Goal: Information Seeking & Learning: Understand process/instructions

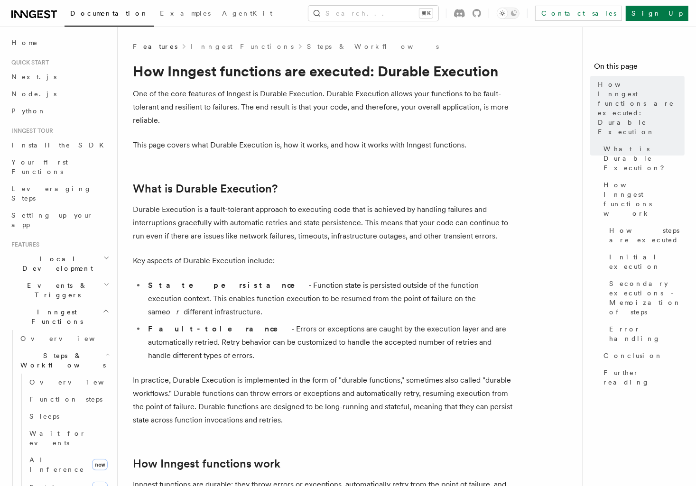
click at [358, 211] on p "Durable Execution is a fault-tolerant approach to executing code that is achiev…" at bounding box center [322, 223] width 379 height 40
click at [358, 214] on p "Durable Execution is a fault-tolerant approach to executing code that is achiev…" at bounding box center [322, 223] width 379 height 40
click at [517, 10] on icon "Toggle dark mode" at bounding box center [514, 13] width 8 height 8
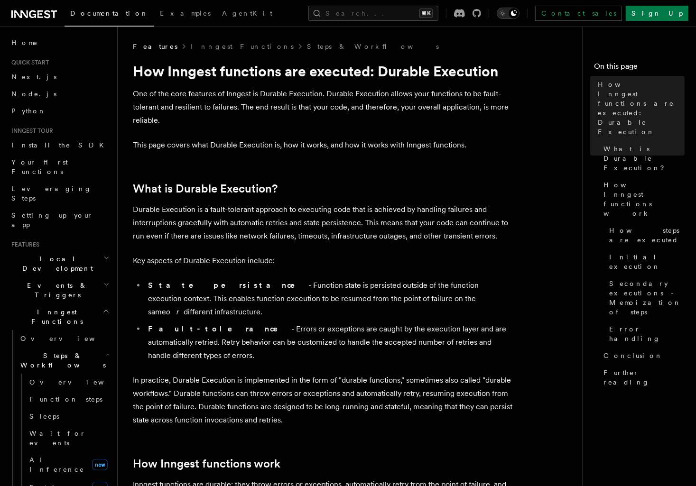
click at [505, 11] on icon "Toggle dark mode" at bounding box center [501, 13] width 5 height 5
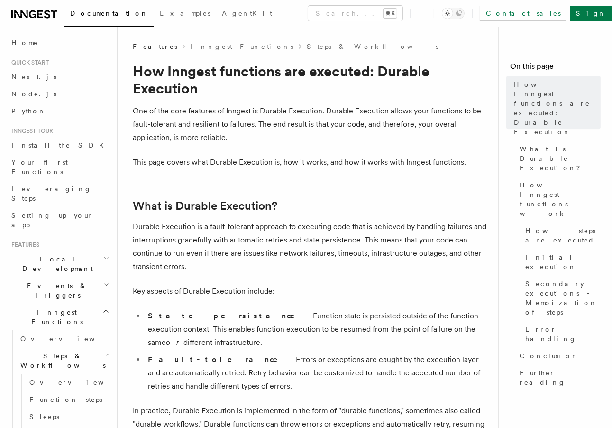
click at [242, 110] on p "One of the core features of Inngest is Durable Execution. Durable Execution all…" at bounding box center [312, 124] width 358 height 40
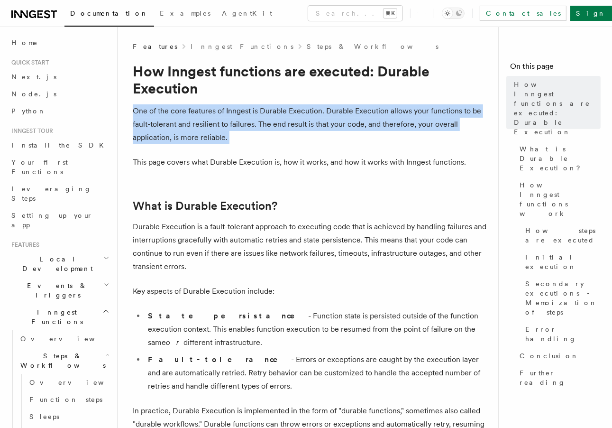
click at [242, 110] on p "One of the core features of Inngest is Durable Execution. Durable Execution all…" at bounding box center [312, 124] width 358 height 40
click at [263, 110] on p "One of the core features of Inngest is Durable Execution. Durable Execution all…" at bounding box center [312, 124] width 358 height 40
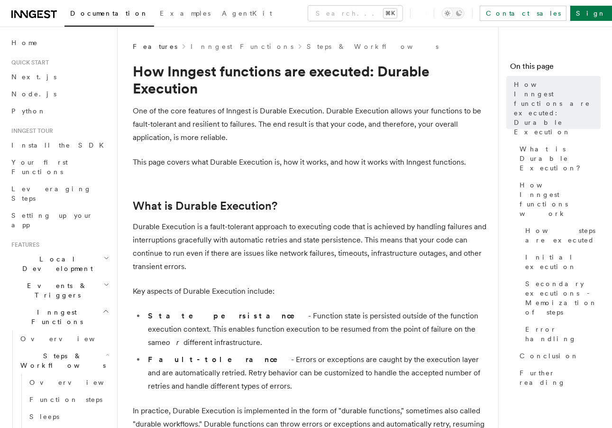
click at [276, 109] on p "One of the core features of Inngest is Durable Execution. Durable Execution all…" at bounding box center [312, 124] width 358 height 40
drag, startPoint x: 276, startPoint y: 109, endPoint x: 352, endPoint y: 108, distance: 75.9
click at [352, 108] on p "One of the core features of Inngest is Durable Execution. Durable Execution all…" at bounding box center [312, 124] width 358 height 40
click at [269, 137] on p "One of the core features of Inngest is Durable Execution. Durable Execution all…" at bounding box center [312, 124] width 358 height 40
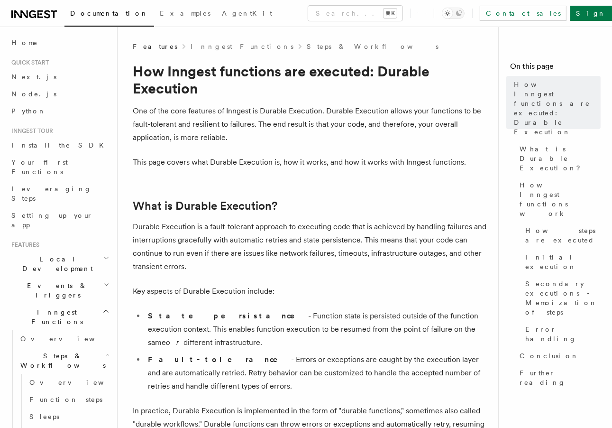
click at [269, 137] on p "One of the core features of Inngest is Durable Execution. Durable Execution all…" at bounding box center [312, 124] width 358 height 40
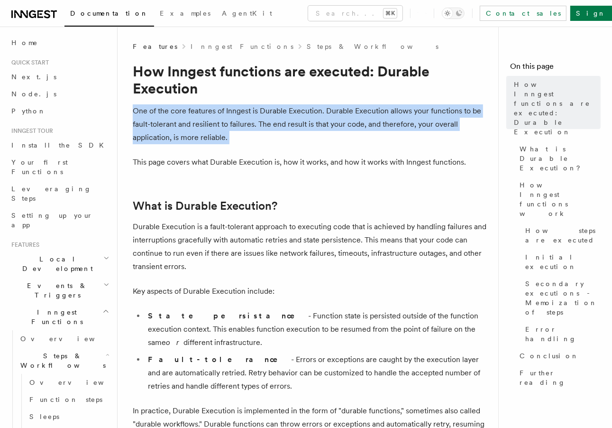
click at [269, 137] on p "One of the core features of Inngest is Durable Execution. Durable Execution all…" at bounding box center [312, 124] width 358 height 40
click at [272, 132] on p "One of the core features of Inngest is Durable Execution. Durable Execution all…" at bounding box center [312, 124] width 358 height 40
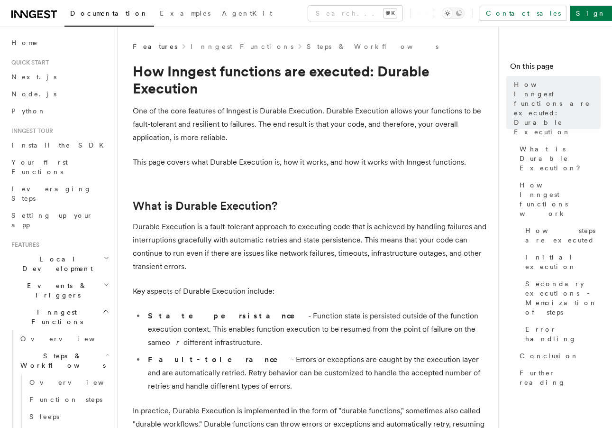
scroll to position [15, 0]
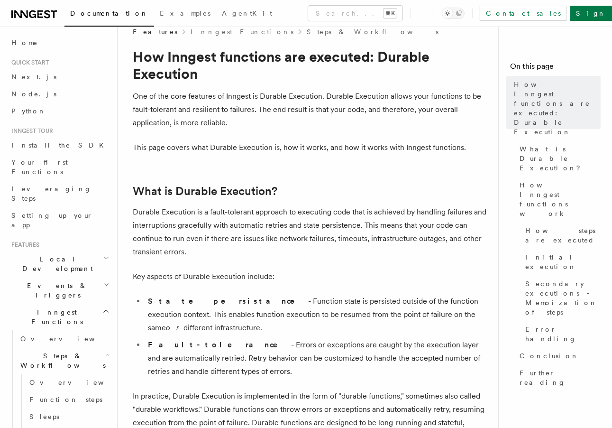
click at [178, 126] on p "One of the core features of Inngest is Durable Execution. Durable Execution all…" at bounding box center [312, 110] width 358 height 40
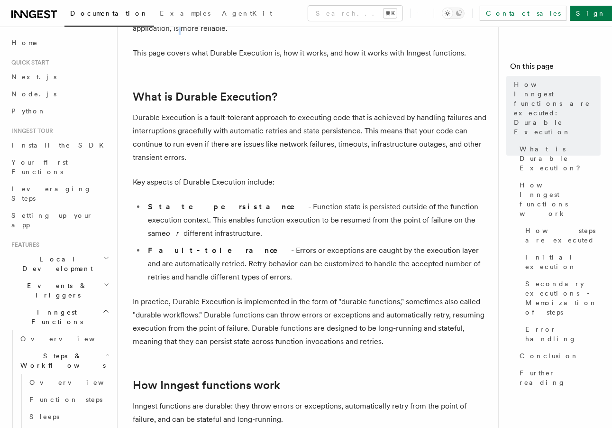
scroll to position [137, 0]
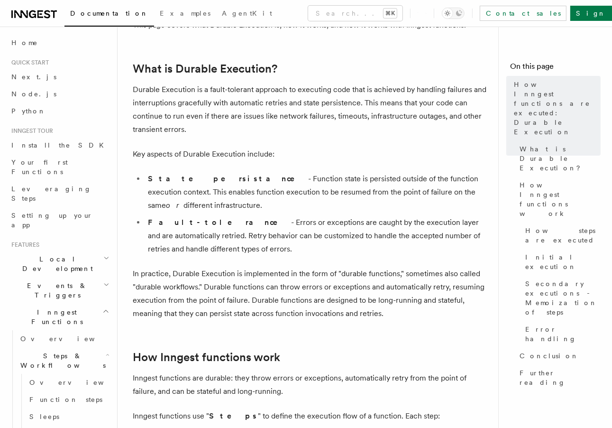
click at [217, 216] on li "Fault-tolerance - Errors or exceptions are caught by the execution layer and ar…" at bounding box center [318, 236] width 346 height 40
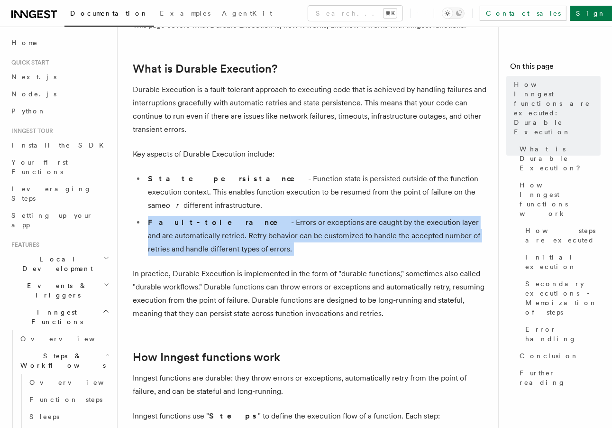
drag, startPoint x: 217, startPoint y: 211, endPoint x: 219, endPoint y: 229, distance: 17.6
click at [219, 229] on li "Fault-tolerance - Errors or exceptions are caught by the execution layer and ar…" at bounding box center [318, 236] width 346 height 40
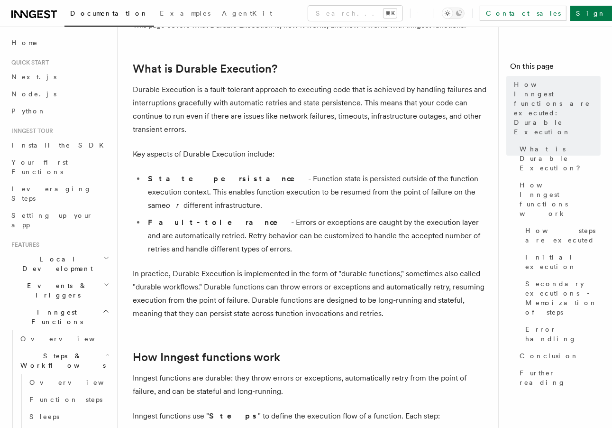
click at [212, 216] on li "Fault-tolerance - Errors or exceptions are caught by the execution layer and ar…" at bounding box center [318, 236] width 346 height 40
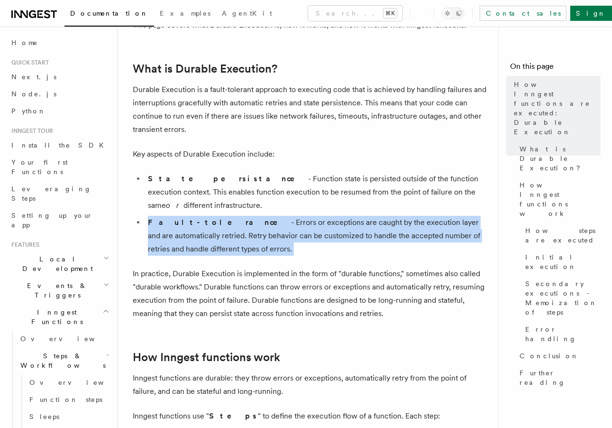
click at [212, 216] on li "Fault-tolerance - Errors or exceptions are caught by the execution layer and ar…" at bounding box center [318, 236] width 346 height 40
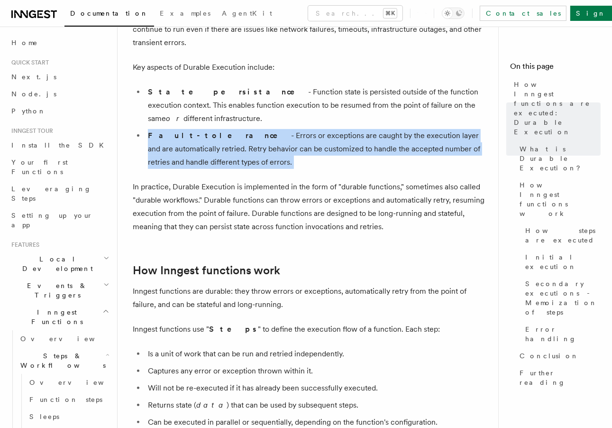
scroll to position [317, 0]
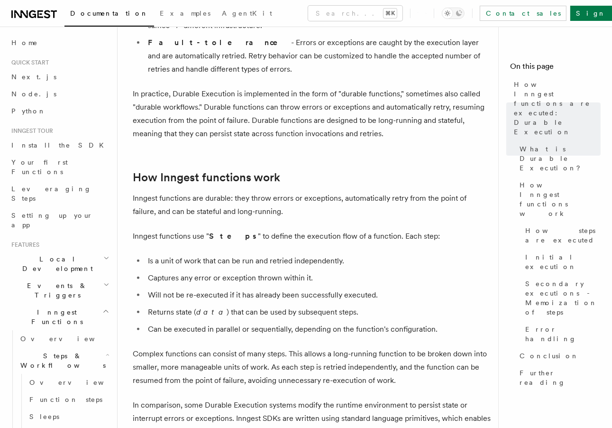
click at [241, 198] on p "Inngest functions are durable: they throw errors or exceptions, automatically r…" at bounding box center [312, 205] width 358 height 27
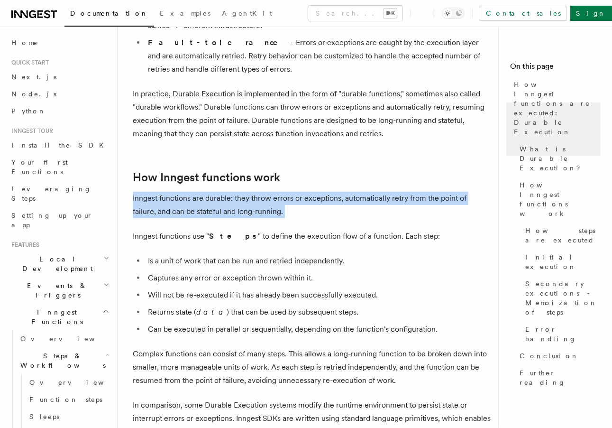
click at [241, 198] on p "Inngest functions are durable: they throw errors or exceptions, automatically r…" at bounding box center [312, 205] width 358 height 27
click at [252, 195] on p "Inngest functions are durable: they throw errors or exceptions, automatically r…" at bounding box center [312, 205] width 358 height 27
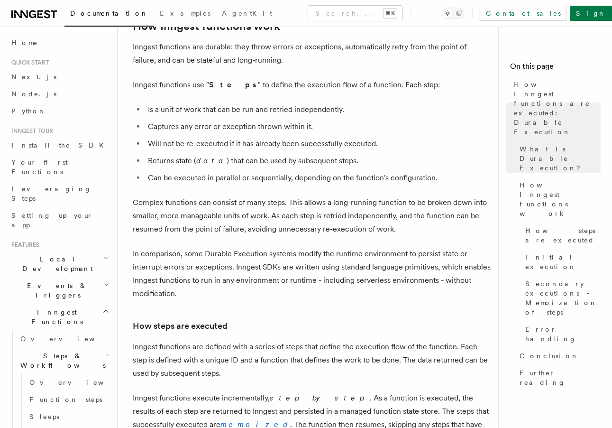
scroll to position [506, 0]
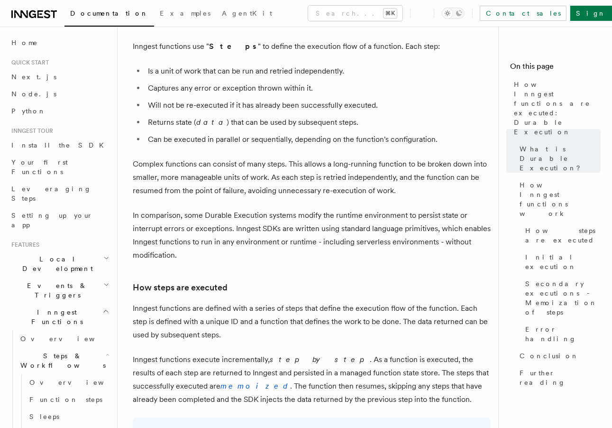
click at [195, 157] on p "Complex functions can consist of many steps. This allows a long-running functio…" at bounding box center [312, 177] width 358 height 40
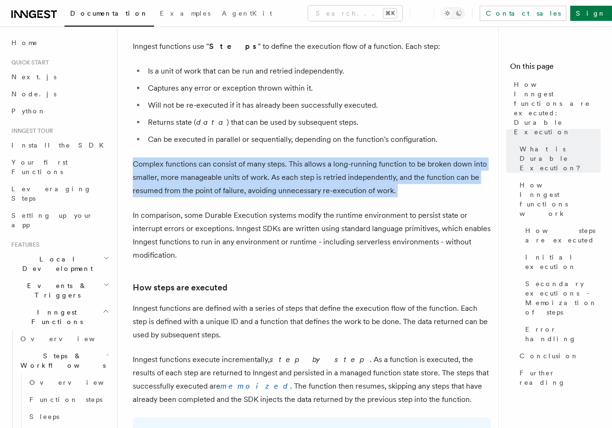
drag, startPoint x: 195, startPoint y: 146, endPoint x: 203, endPoint y: 170, distance: 25.5
click at [203, 170] on p "Complex functions can consist of many steps. This allows a long-running functio…" at bounding box center [312, 177] width 358 height 40
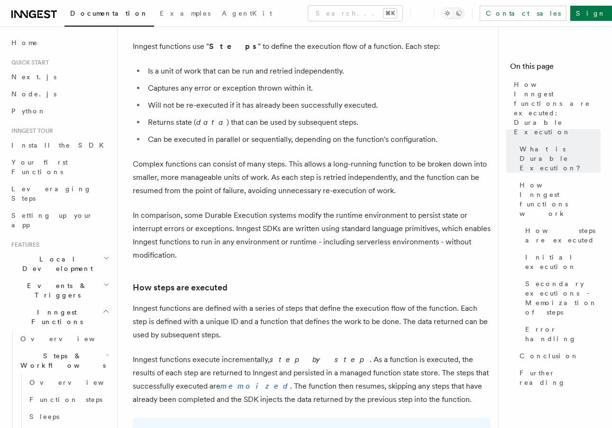
scroll to position [522, 0]
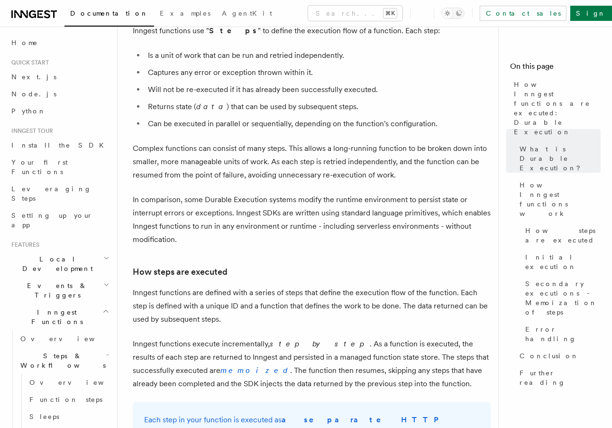
click at [254, 193] on p "In comparison, some Durable Execution systems modify the runtime environment to…" at bounding box center [312, 219] width 358 height 53
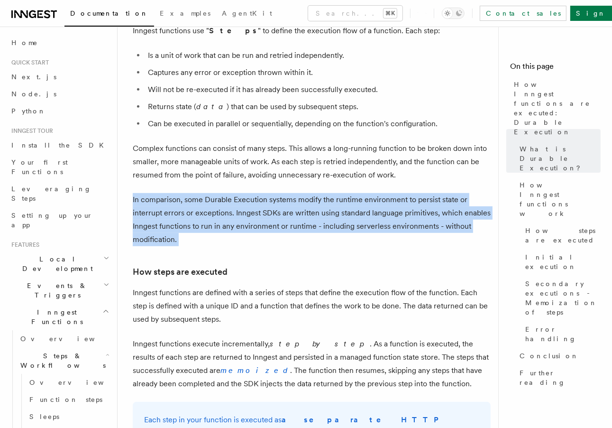
click at [254, 193] on p "In comparison, some Durable Execution systems modify the runtime environment to…" at bounding box center [312, 219] width 358 height 53
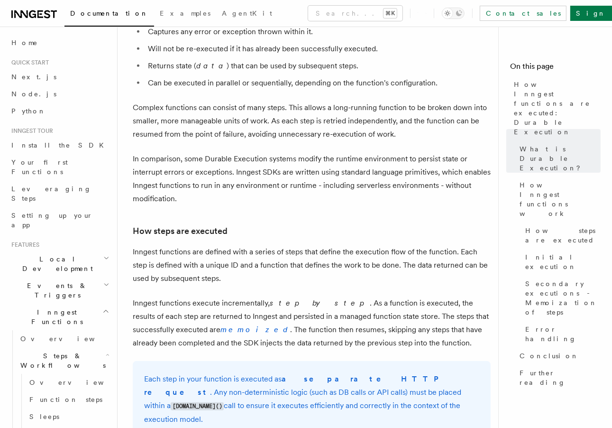
click at [278, 173] on p "In comparison, some Durable Execution systems modify the runtime environment to…" at bounding box center [312, 178] width 358 height 53
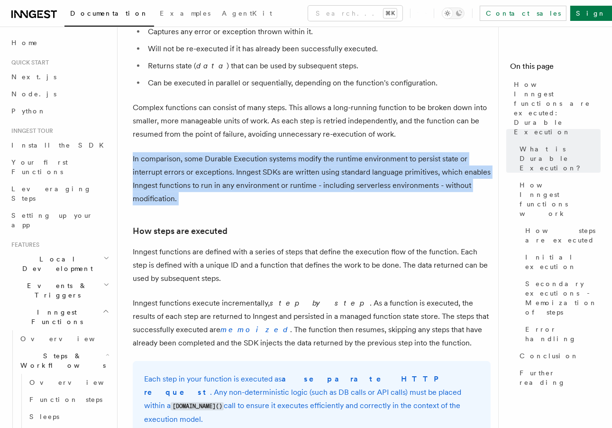
click at [278, 173] on p "In comparison, some Durable Execution systems modify the runtime environment to…" at bounding box center [312, 178] width 358 height 53
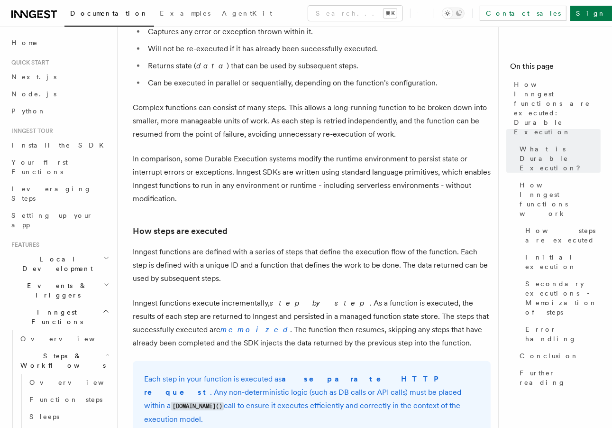
click at [284, 173] on p "In comparison, some Durable Execution systems modify the runtime environment to…" at bounding box center [312, 178] width 358 height 53
click at [242, 157] on p "In comparison, some Durable Execution systems modify the runtime environment to…" at bounding box center [312, 178] width 358 height 53
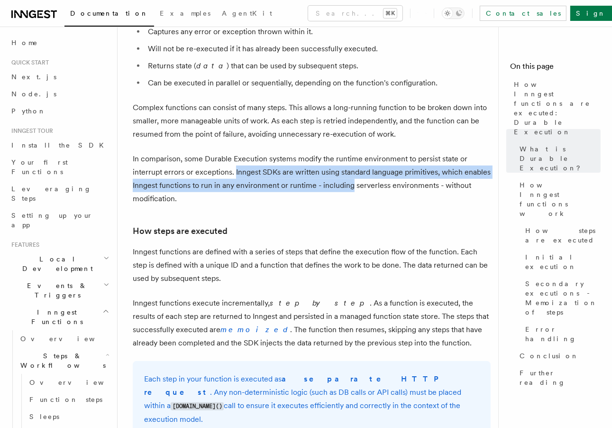
drag, startPoint x: 242, startPoint y: 157, endPoint x: 326, endPoint y: 178, distance: 86.8
click at [326, 178] on p "In comparison, some Durable Execution systems modify the runtime environment to…" at bounding box center [312, 178] width 358 height 53
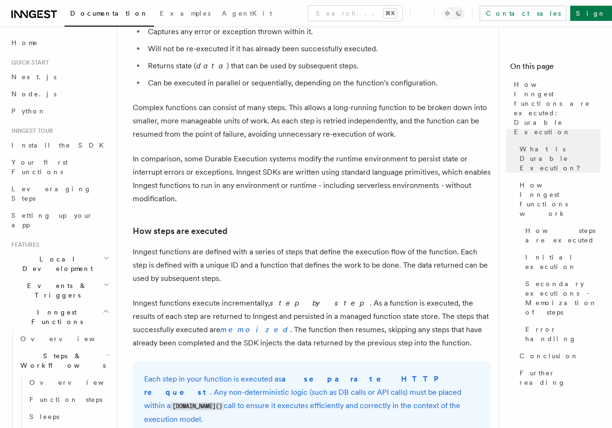
click at [329, 172] on p "In comparison, some Durable Execution systems modify the runtime environment to…" at bounding box center [312, 178] width 358 height 53
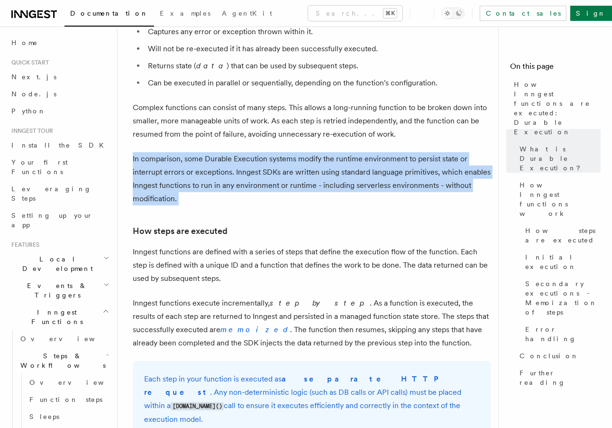
click at [329, 172] on p "In comparison, some Durable Execution systems modify the runtime environment to…" at bounding box center [312, 178] width 358 height 53
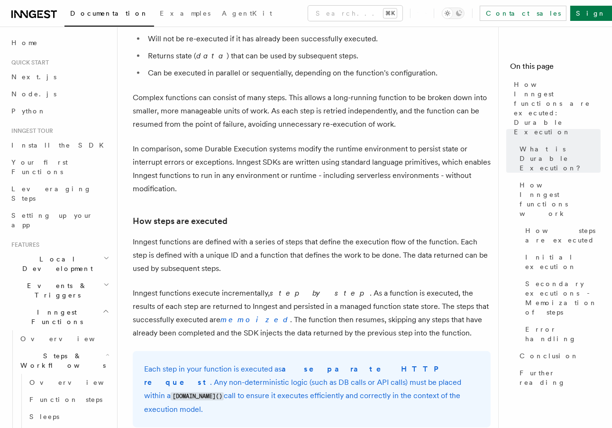
click at [320, 164] on p "In comparison, some Durable Execution systems modify the runtime environment to…" at bounding box center [312, 168] width 358 height 53
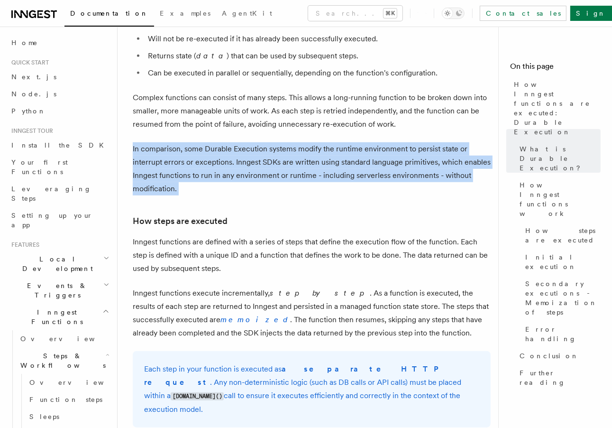
click at [320, 164] on p "In comparison, some Durable Execution systems modify the runtime environment to…" at bounding box center [312, 168] width 358 height 53
click at [341, 168] on p "In comparison, some Durable Execution systems modify the runtime environment to…" at bounding box center [312, 168] width 358 height 53
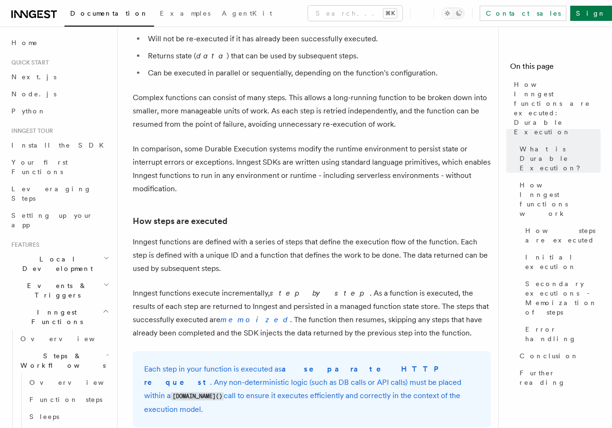
scroll to position [639, 0]
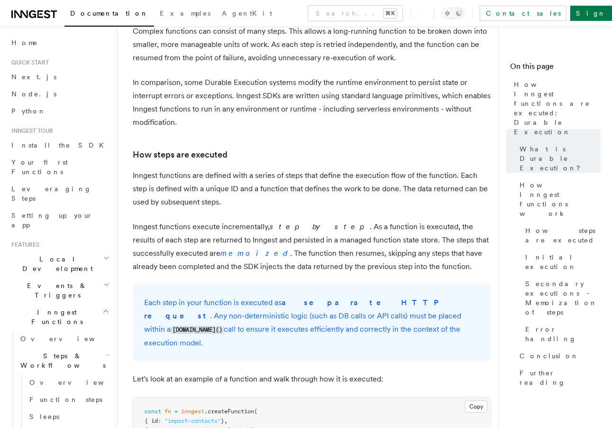
click at [299, 169] on p "Inngest functions are defined with a series of steps that define the execution …" at bounding box center [312, 189] width 358 height 40
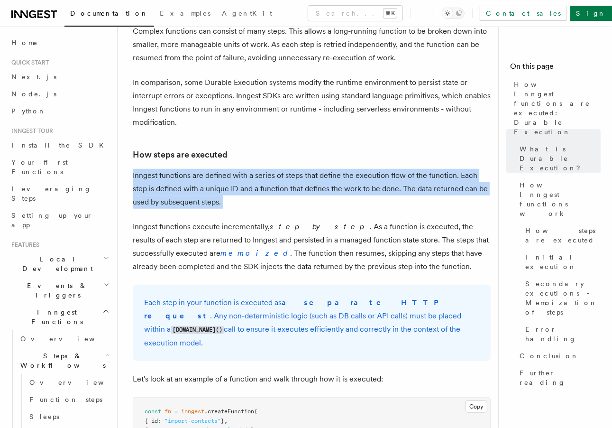
click at [299, 169] on p "Inngest functions are defined with a series of steps that define the execution …" at bounding box center [312, 189] width 358 height 40
click at [259, 169] on p "Inngest functions are defined with a series of steps that define the execution …" at bounding box center [312, 189] width 358 height 40
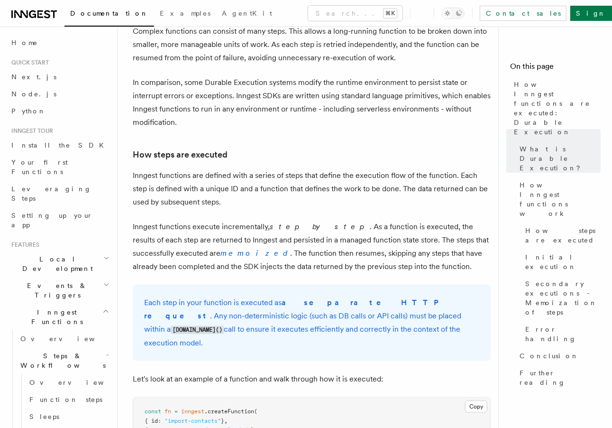
scroll to position [649, 0]
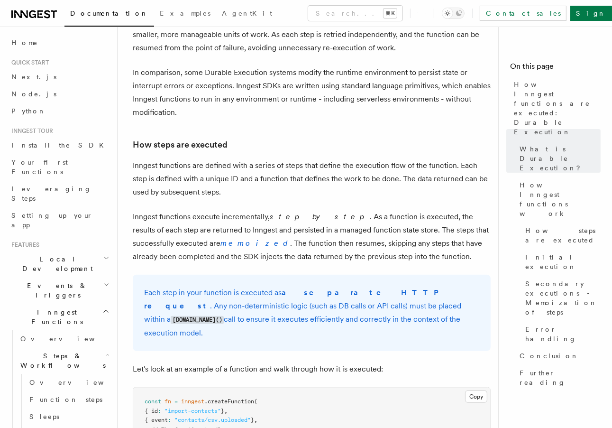
click at [260, 160] on p "Inngest functions are defined with a series of steps that define the execution …" at bounding box center [312, 179] width 358 height 40
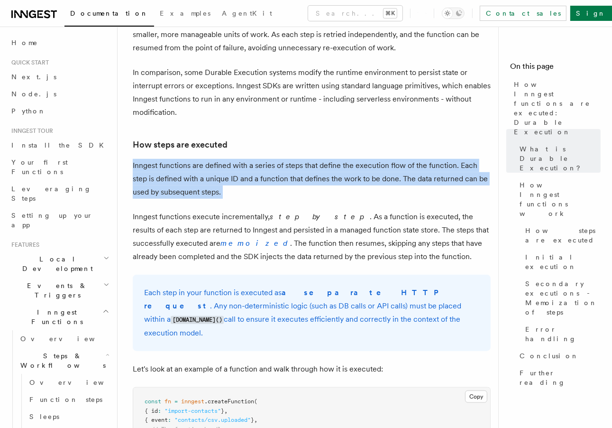
click at [260, 160] on p "Inngest functions are defined with a series of steps that define the execution …" at bounding box center [312, 179] width 358 height 40
click at [248, 159] on p "Inngest functions are defined with a series of steps that define the execution …" at bounding box center [312, 179] width 358 height 40
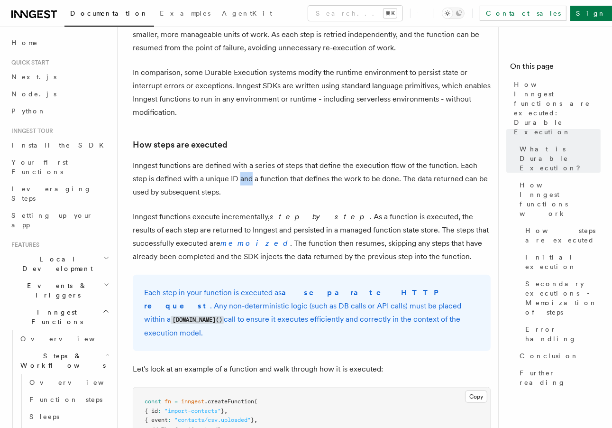
click at [248, 159] on p "Inngest functions are defined with a series of steps that define the execution …" at bounding box center [312, 179] width 358 height 40
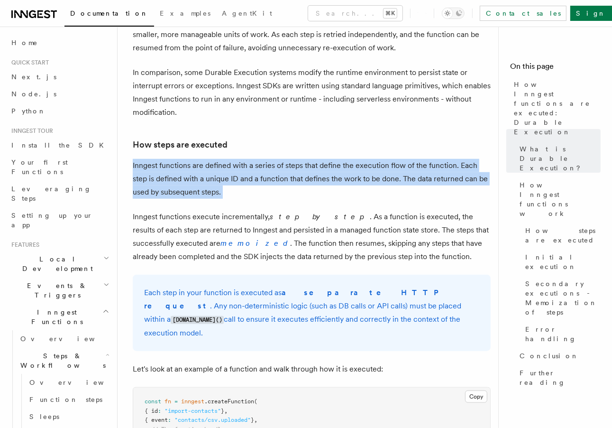
click at [248, 159] on p "Inngest functions are defined with a series of steps that define the execution …" at bounding box center [312, 179] width 358 height 40
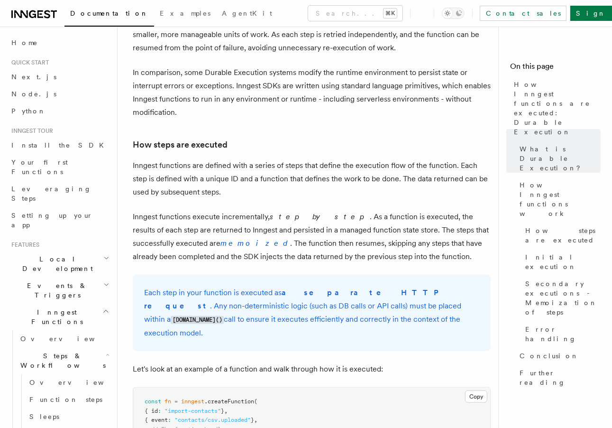
click at [279, 138] on h3 "How steps are executed" at bounding box center [312, 144] width 358 height 13
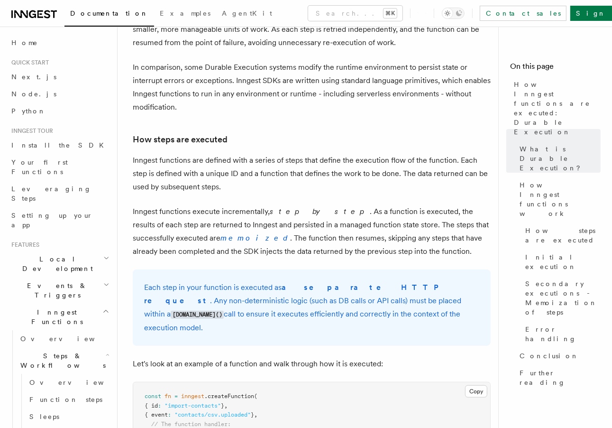
click at [163, 159] on p "Inngest functions are defined with a series of steps that define the execution …" at bounding box center [312, 174] width 358 height 40
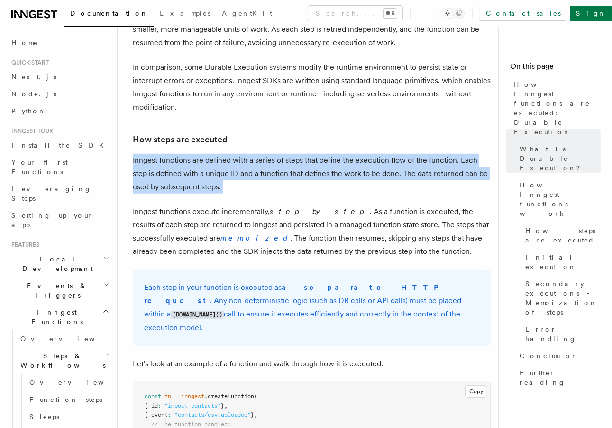
click at [163, 159] on p "Inngest functions are defined with a series of steps that define the execution …" at bounding box center [312, 174] width 358 height 40
click at [171, 155] on p "Inngest functions are defined with a series of steps that define the execution …" at bounding box center [312, 174] width 358 height 40
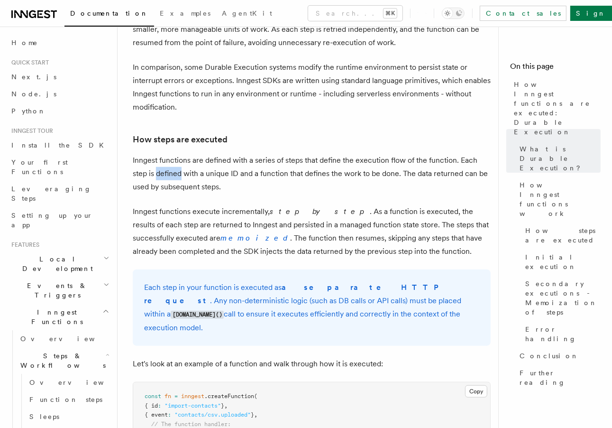
click at [171, 155] on p "Inngest functions are defined with a series of steps that define the execution …" at bounding box center [312, 174] width 358 height 40
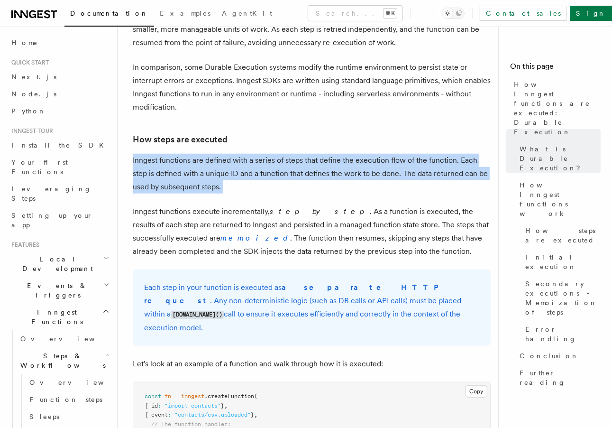
click at [171, 155] on p "Inngest functions are defined with a series of steps that define the execution …" at bounding box center [312, 174] width 358 height 40
click at [194, 154] on p "Inngest functions are defined with a series of steps that define the execution …" at bounding box center [312, 174] width 358 height 40
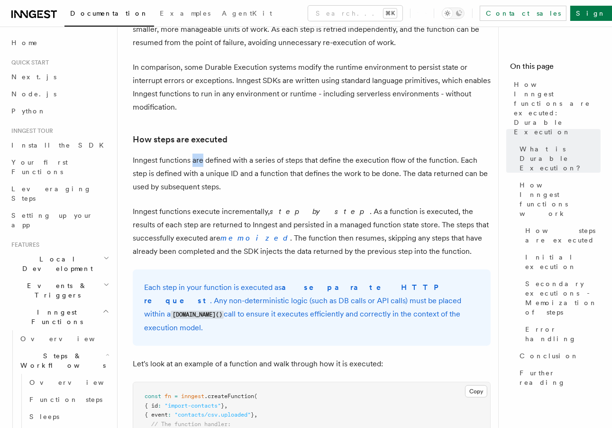
click at [194, 154] on p "Inngest functions are defined with a series of steps that define the execution …" at bounding box center [312, 174] width 358 height 40
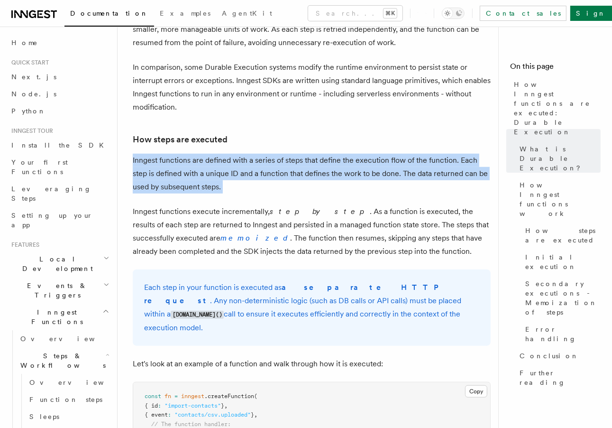
click at [194, 154] on p "Inngest functions are defined with a series of steps that define the execution …" at bounding box center [312, 174] width 358 height 40
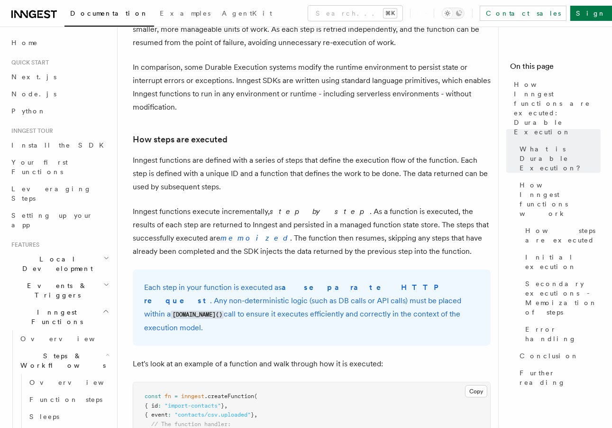
click at [214, 154] on p "Inngest functions are defined with a series of steps that define the execution …" at bounding box center [312, 174] width 358 height 40
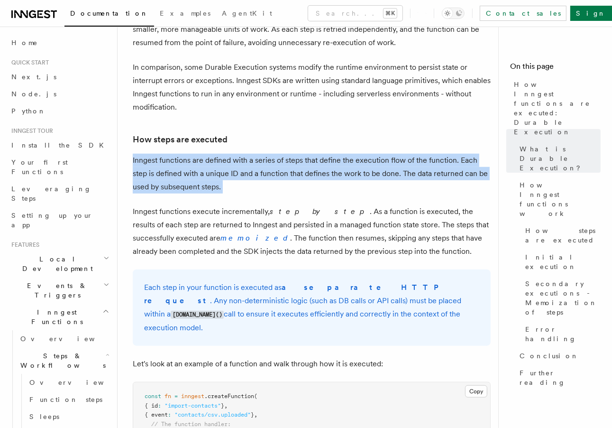
click at [214, 154] on p "Inngest functions are defined with a series of steps that define the execution …" at bounding box center [312, 174] width 358 height 40
click at [227, 155] on p "Inngest functions are defined with a series of steps that define the execution …" at bounding box center [312, 174] width 358 height 40
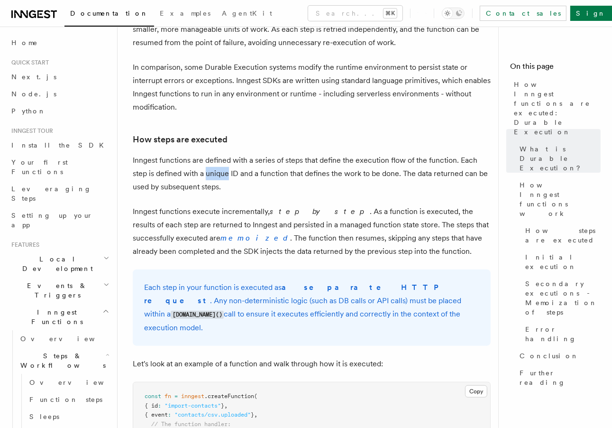
click at [227, 155] on p "Inngest functions are defined with a series of steps that define the execution …" at bounding box center [312, 174] width 358 height 40
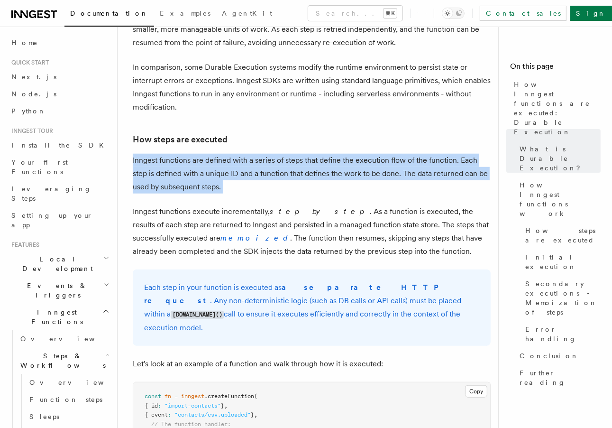
click at [227, 155] on p "Inngest functions are defined with a series of steps that define the execution …" at bounding box center [312, 174] width 358 height 40
click at [233, 155] on p "Inngest functions are defined with a series of steps that define the execution …" at bounding box center [312, 174] width 358 height 40
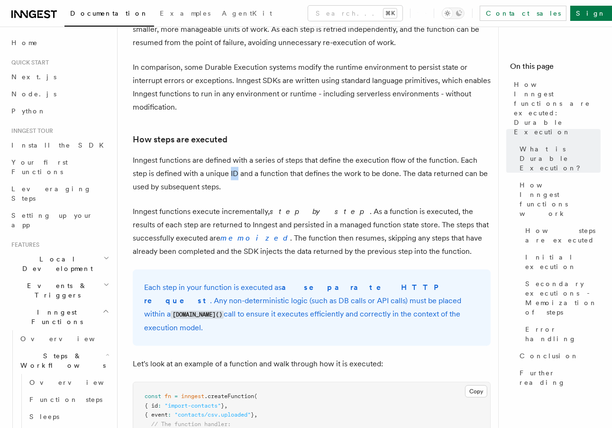
click at [233, 155] on p "Inngest functions are defined with a series of steps that define the execution …" at bounding box center [312, 174] width 358 height 40
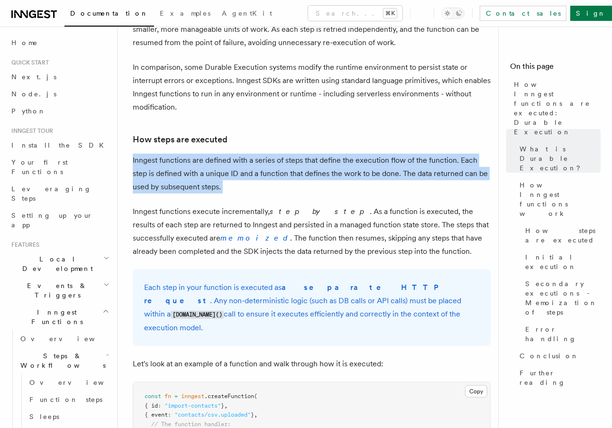
click at [233, 155] on p "Inngest functions are defined with a series of steps that define the execution …" at bounding box center [312, 174] width 358 height 40
click at [247, 155] on p "Inngest functions are defined with a series of steps that define the execution …" at bounding box center [312, 174] width 358 height 40
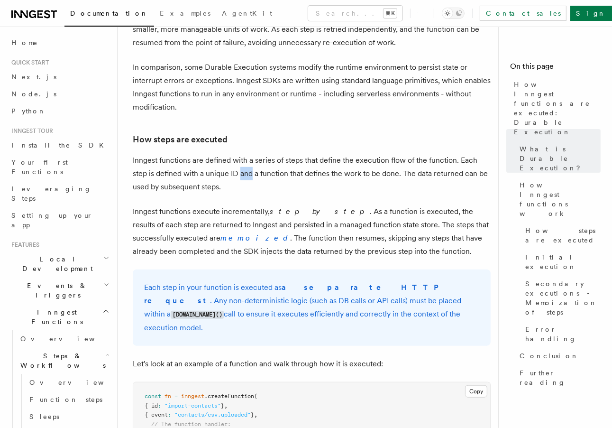
click at [247, 155] on p "Inngest functions are defined with a series of steps that define the execution …" at bounding box center [312, 174] width 358 height 40
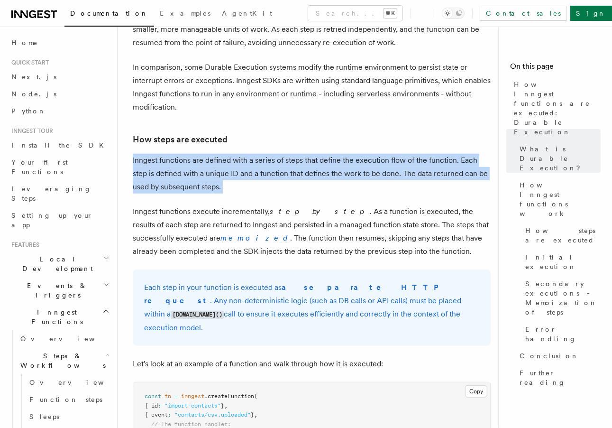
click at [247, 155] on p "Inngest functions are defined with a series of steps that define the execution …" at bounding box center [312, 174] width 358 height 40
click at [258, 155] on p "Inngest functions are defined with a series of steps that define the execution …" at bounding box center [312, 174] width 358 height 40
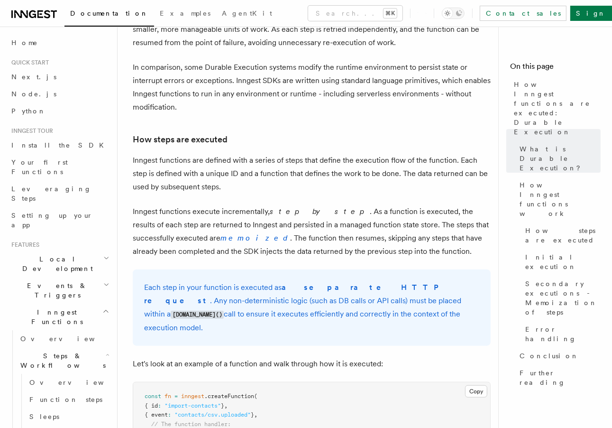
click at [191, 165] on p "Inngest functions are defined with a series of steps that define the execution …" at bounding box center [312, 174] width 358 height 40
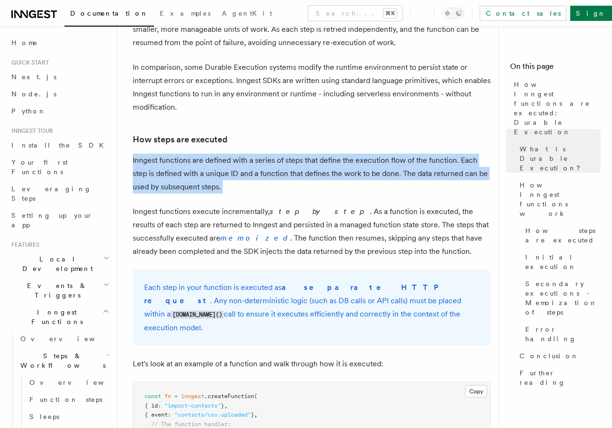
click at [191, 165] on p "Inngest functions are defined with a series of steps that define the execution …" at bounding box center [312, 174] width 358 height 40
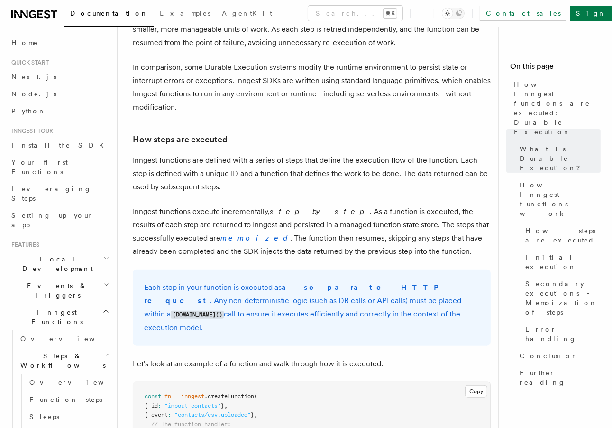
click at [203, 160] on p "Inngest functions are defined with a series of steps that define the execution …" at bounding box center [312, 174] width 358 height 40
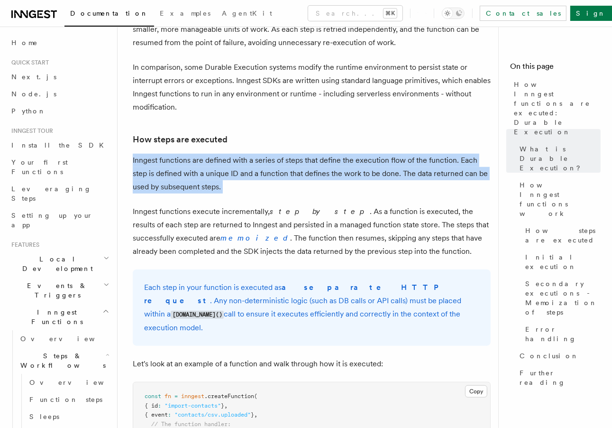
click at [203, 160] on p "Inngest functions are defined with a series of steps that define the execution …" at bounding box center [312, 174] width 358 height 40
click at [213, 156] on p "Inngest functions are defined with a series of steps that define the execution …" at bounding box center [312, 174] width 358 height 40
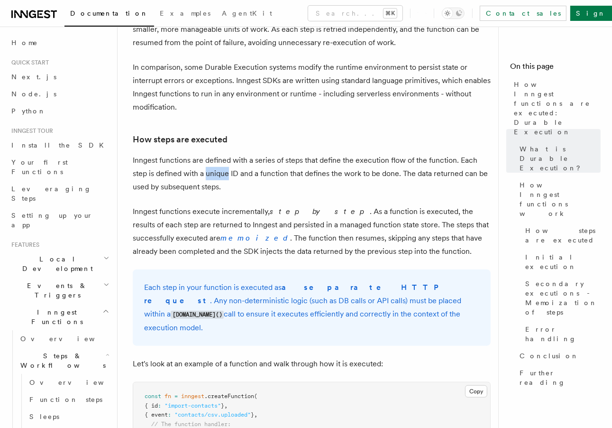
click at [213, 156] on p "Inngest functions are defined with a series of steps that define the execution …" at bounding box center [312, 174] width 358 height 40
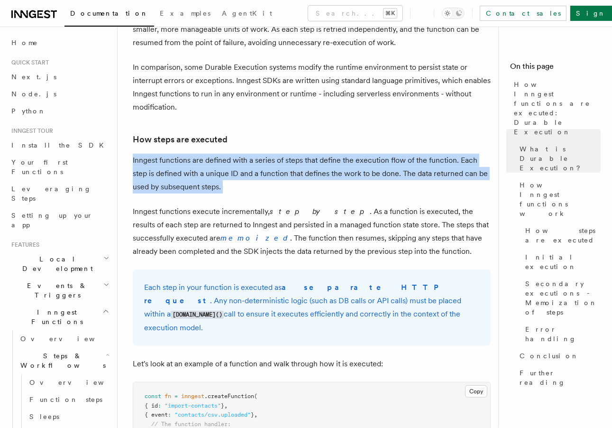
click at [213, 156] on p "Inngest functions are defined with a series of steps that define the execution …" at bounding box center [312, 174] width 358 height 40
click at [223, 155] on p "Inngest functions are defined with a series of steps that define the execution …" at bounding box center [312, 174] width 358 height 40
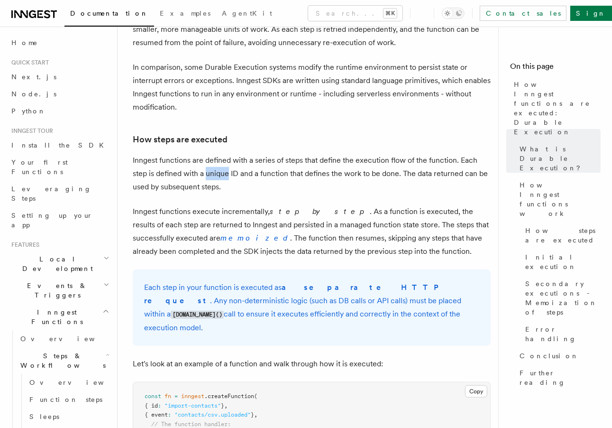
click at [223, 155] on p "Inngest functions are defined with a series of steps that define the execution …" at bounding box center [312, 174] width 358 height 40
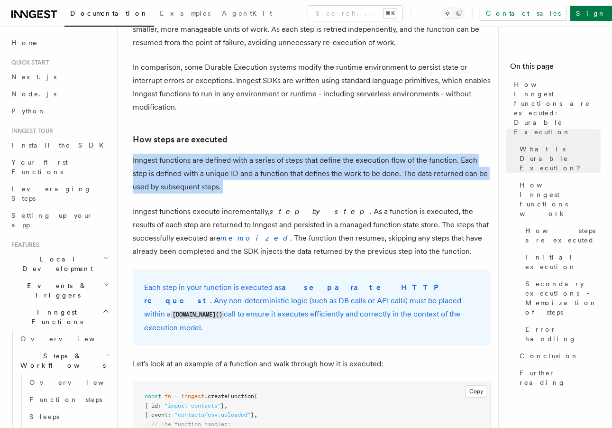
click at [223, 155] on p "Inngest functions are defined with a series of steps that define the execution …" at bounding box center [312, 174] width 358 height 40
click at [205, 205] on p "Inngest functions execute incrementally, step by step . As a function is execut…" at bounding box center [312, 231] width 358 height 53
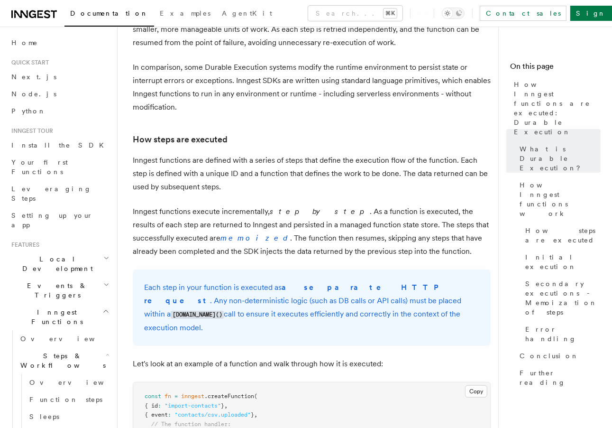
click at [207, 205] on p "Inngest functions execute incrementally, step by step . As a function is execut…" at bounding box center [312, 231] width 358 height 53
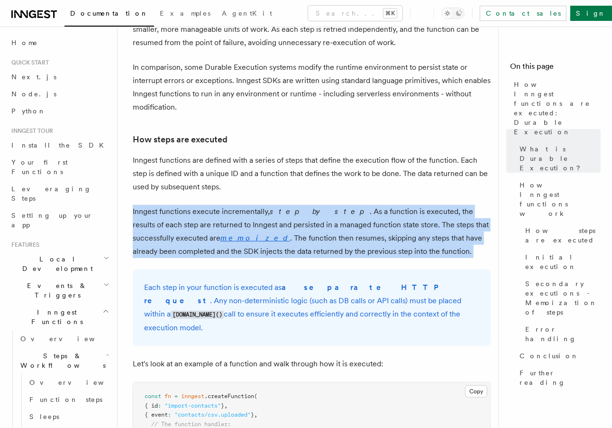
click at [209, 205] on p "Inngest functions execute incrementally, step by step . As a function is execut…" at bounding box center [312, 231] width 358 height 53
click at [236, 205] on p "Inngest functions execute incrementally, step by step . As a function is execut…" at bounding box center [312, 231] width 358 height 53
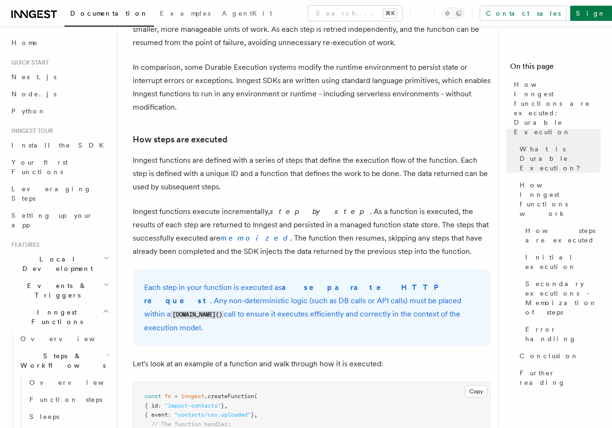
scroll to position [664, 0]
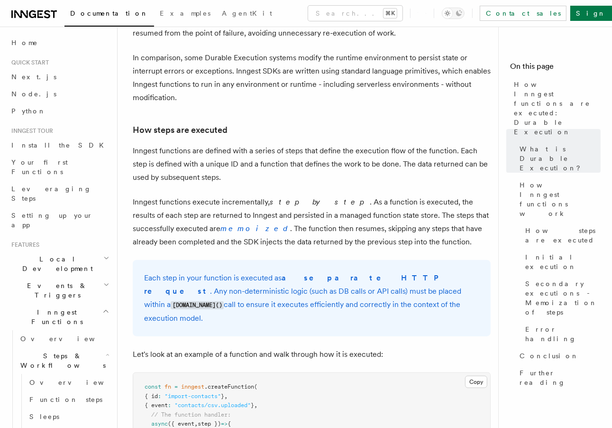
click at [314, 195] on p "Inngest functions execute incrementally, step by step . As a function is execut…" at bounding box center [312, 221] width 358 height 53
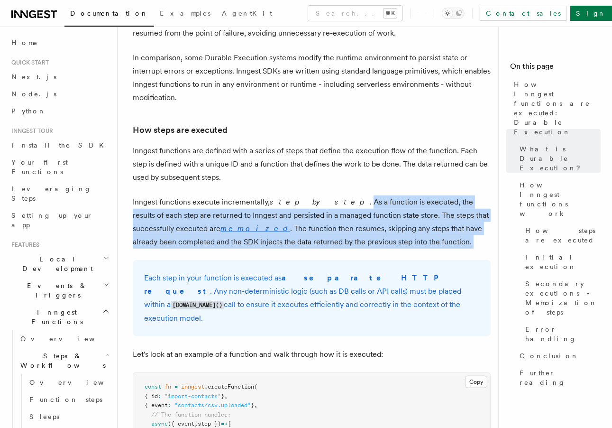
drag, startPoint x: 314, startPoint y: 188, endPoint x: 390, endPoint y: 230, distance: 86.4
click at [390, 230] on p "Inngest functions execute incrementally, step by step . As a function is execut…" at bounding box center [312, 221] width 358 height 53
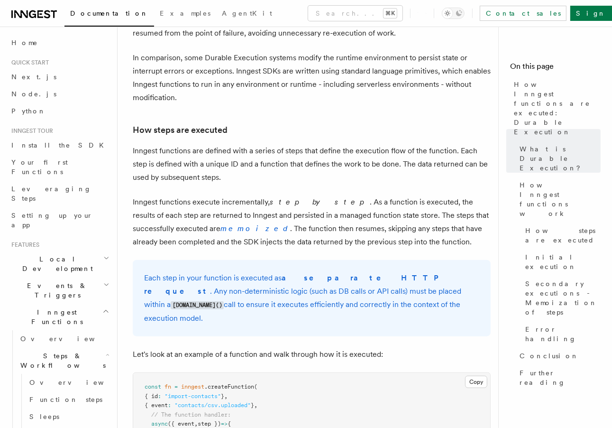
drag, startPoint x: 390, startPoint y: 230, endPoint x: 399, endPoint y: 229, distance: 9.6
click at [390, 230] on p "Inngest functions execute incrementally, step by step . As a function is execut…" at bounding box center [312, 221] width 358 height 53
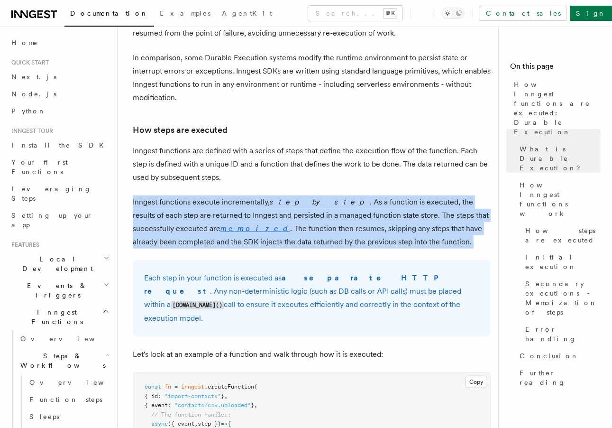
drag, startPoint x: 399, startPoint y: 229, endPoint x: 308, endPoint y: 174, distance: 106.8
drag, startPoint x: 300, startPoint y: 173, endPoint x: 399, endPoint y: 228, distance: 112.9
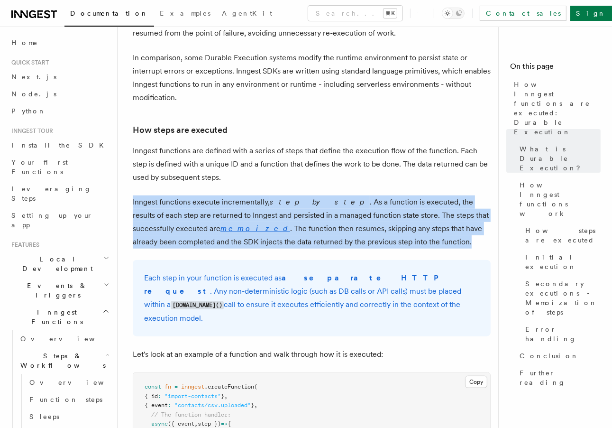
click at [399, 228] on p "Inngest functions execute incrementally, step by step . As a function is execut…" at bounding box center [312, 221] width 358 height 53
drag, startPoint x: 403, startPoint y: 228, endPoint x: 322, endPoint y: 179, distance: 95.1
drag, startPoint x: 322, startPoint y: 174, endPoint x: 385, endPoint y: 224, distance: 81.0
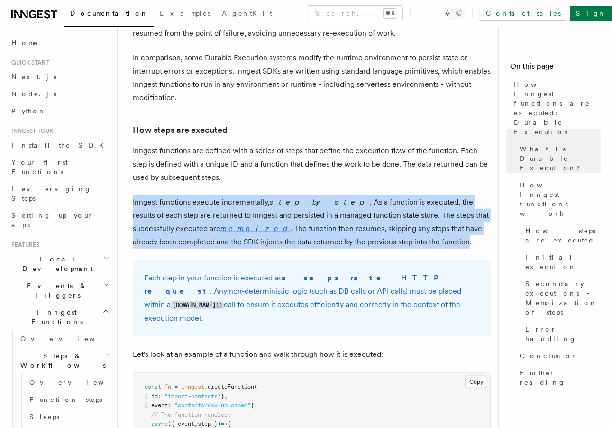
click at [385, 224] on p "Inngest functions execute incrementally, step by step . As a function is execut…" at bounding box center [312, 221] width 358 height 53
drag, startPoint x: 393, startPoint y: 218, endPoint x: 328, endPoint y: 174, distance: 78.1
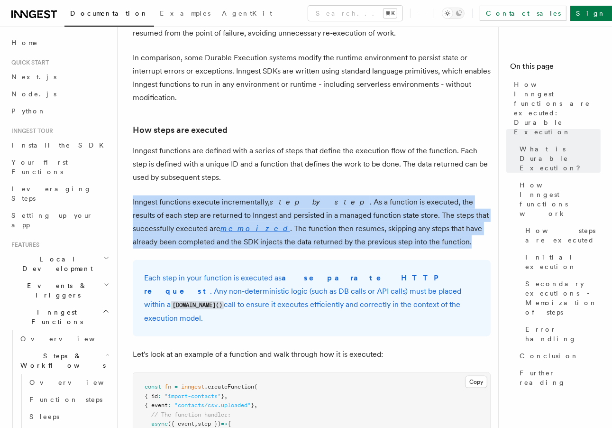
drag, startPoint x: 313, startPoint y: 173, endPoint x: 408, endPoint y: 222, distance: 106.7
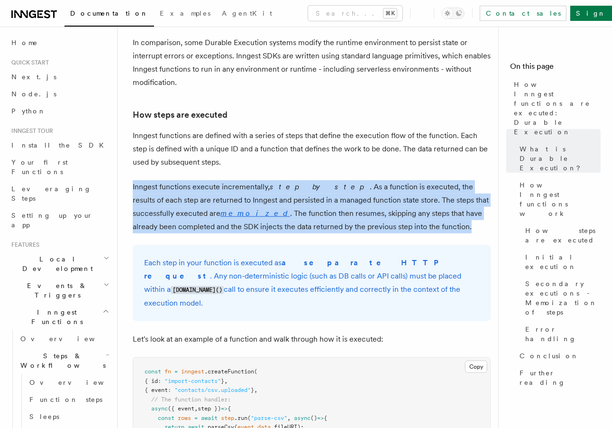
scroll to position [689, 0]
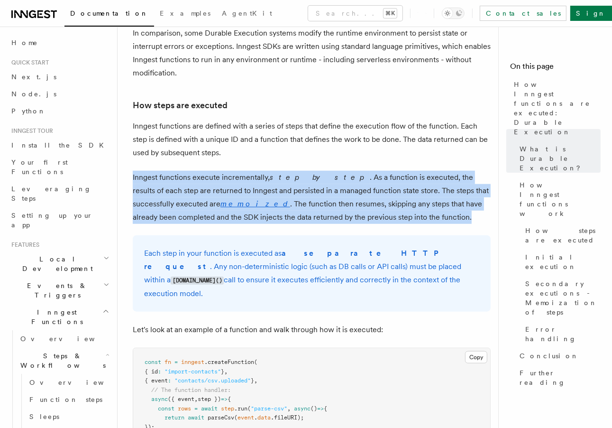
click at [304, 173] on em "step by step" at bounding box center [320, 177] width 100 height 9
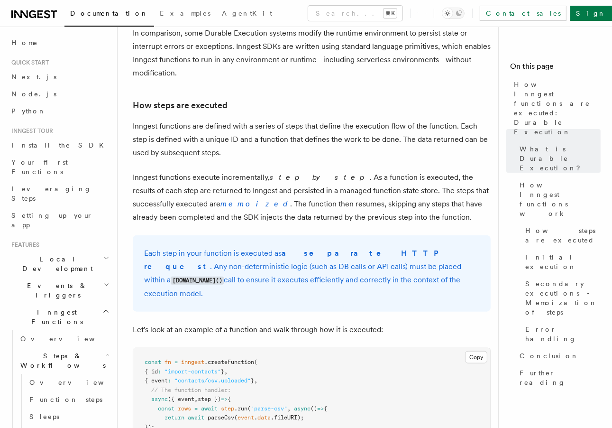
click at [314, 171] on p "Inngest functions execute incrementally, step by step . As a function is execut…" at bounding box center [312, 197] width 358 height 53
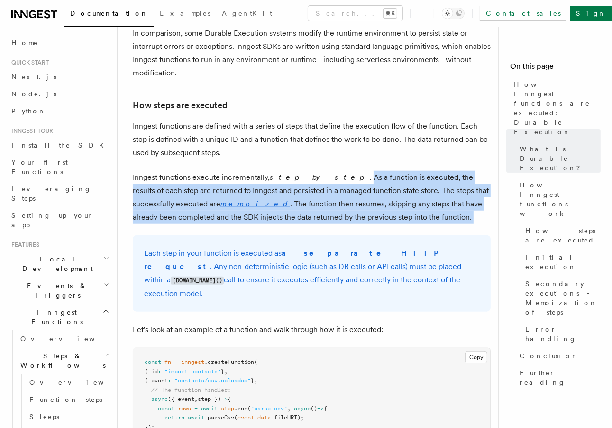
drag, startPoint x: 314, startPoint y: 165, endPoint x: 390, endPoint y: 200, distance: 84.2
click at [390, 200] on p "Inngest functions execute incrementally, step by step . As a function is execut…" at bounding box center [312, 197] width 358 height 53
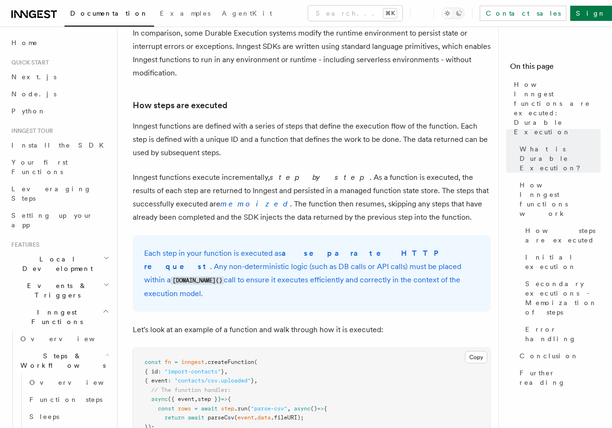
click at [240, 181] on p "Inngest functions execute incrementally, step by step . As a function is execut…" at bounding box center [312, 197] width 358 height 53
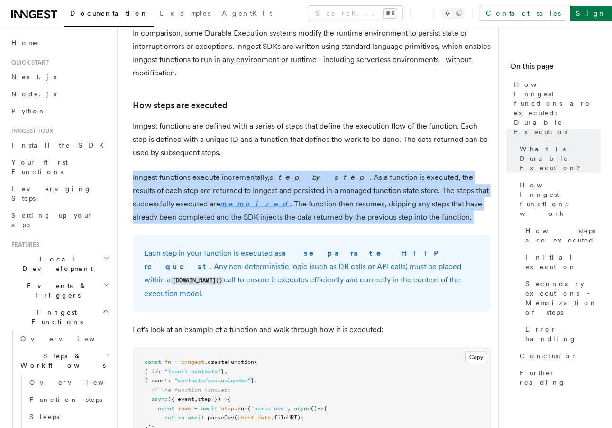
click at [242, 181] on p "Inngest functions execute incrementally, step by step . As a function is execut…" at bounding box center [312, 197] width 358 height 53
click at [242, 180] on p "Inngest functions execute incrementally, step by step . As a function is execut…" at bounding box center [312, 197] width 358 height 53
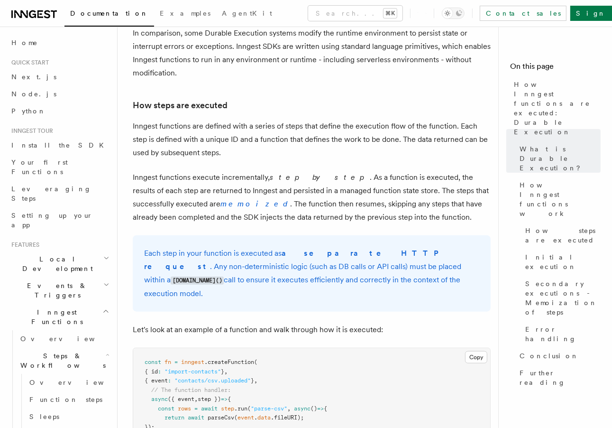
scroll to position [699, 0]
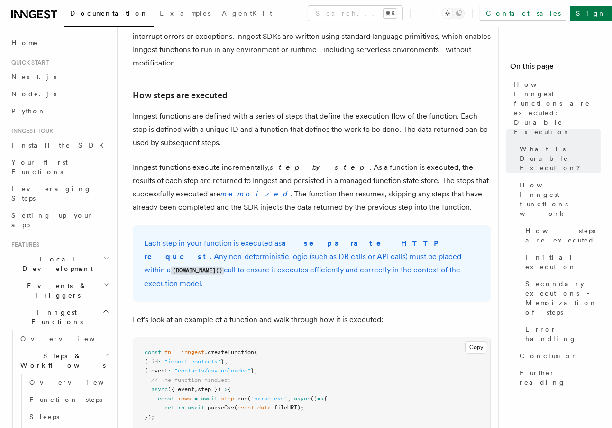
click at [225, 179] on p "Inngest functions execute incrementally, step by step . As a function is execut…" at bounding box center [312, 187] width 358 height 53
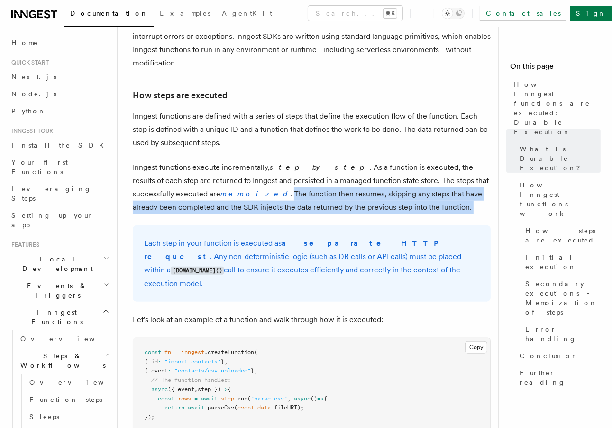
drag, startPoint x: 225, startPoint y: 179, endPoint x: 390, endPoint y: 193, distance: 166.1
click at [390, 193] on p "Inngest functions execute incrementally, step by step . As a function is execut…" at bounding box center [312, 187] width 358 height 53
click at [391, 192] on p "Inngest functions execute incrementally, step by step . As a function is execut…" at bounding box center [312, 187] width 358 height 53
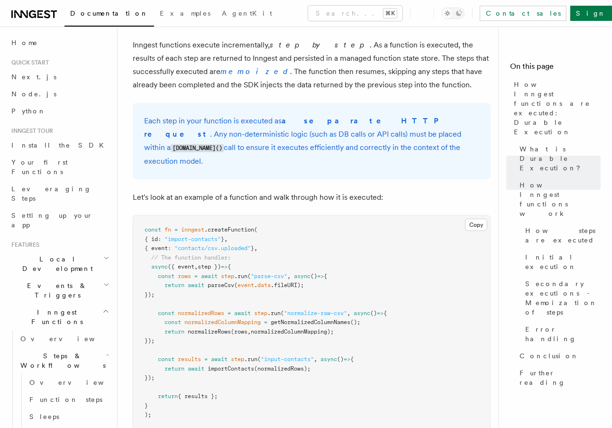
scroll to position [858, 0]
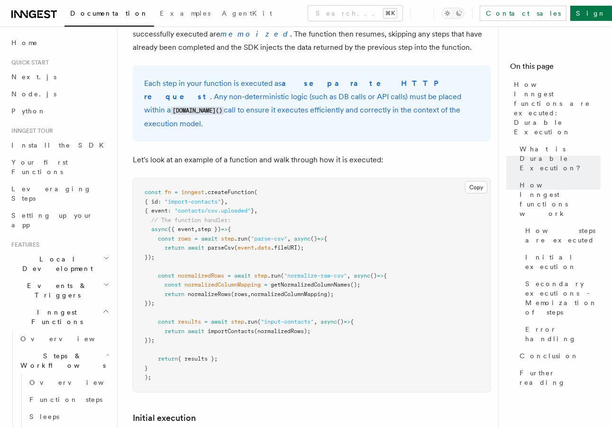
click at [218, 77] on p "Each step in your function is executed as a separate HTTP request . Any non-det…" at bounding box center [311, 104] width 335 height 54
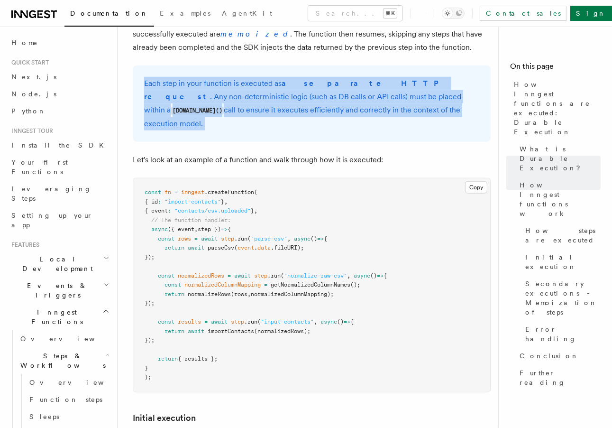
click at [218, 77] on p "Each step in your function is executed as a separate HTTP request . Any non-det…" at bounding box center [311, 104] width 335 height 54
click at [274, 95] on p "Each step in your function is executed as a separate HTTP request . Any non-det…" at bounding box center [311, 104] width 335 height 54
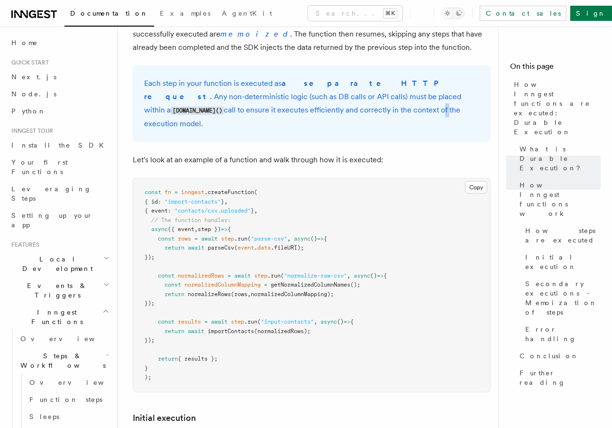
click at [274, 95] on p "Each step in your function is executed as a separate HTTP request . Any non-det…" at bounding box center [311, 104] width 335 height 54
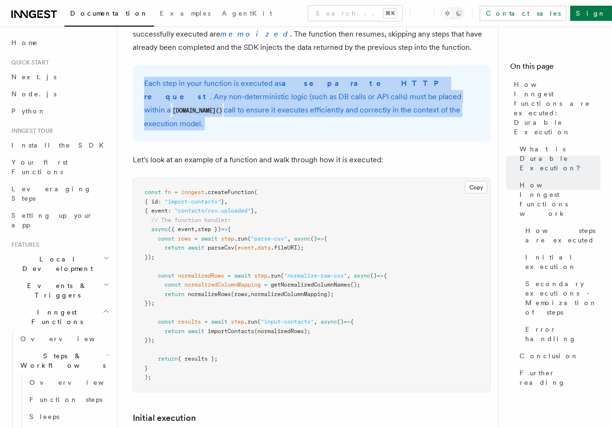
click at [274, 95] on p "Each step in your function is executed as a separate HTTP request . Any non-det…" at bounding box center [311, 104] width 335 height 54
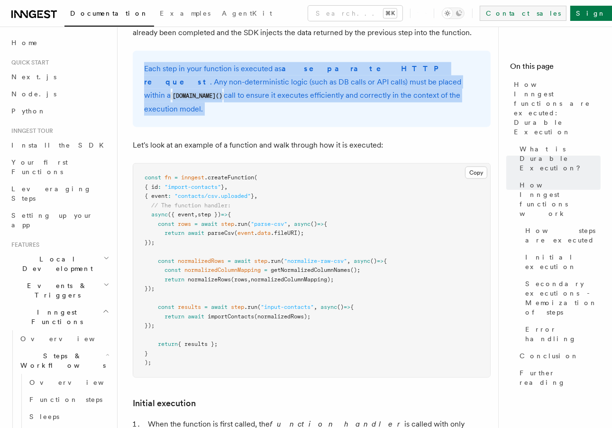
click at [549, 18] on link "Contact sales" at bounding box center [523, 13] width 87 height 15
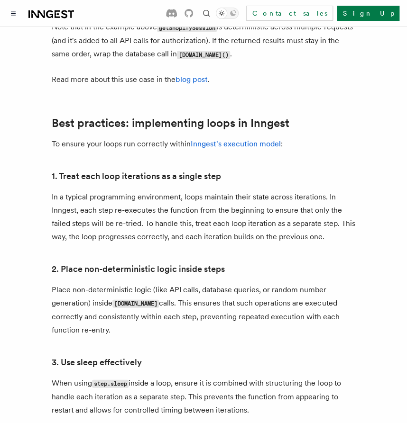
scroll to position [1508, 0]
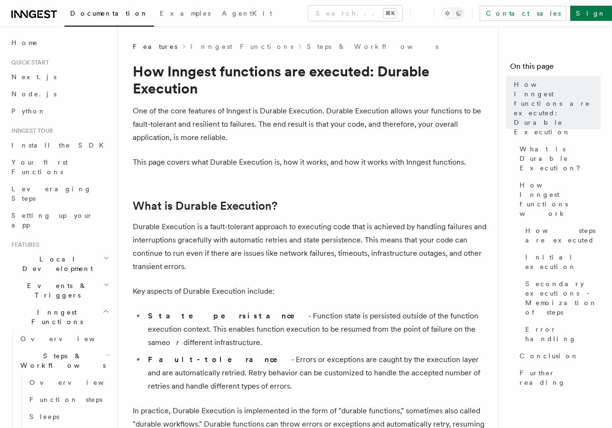
scroll to position [38, 0]
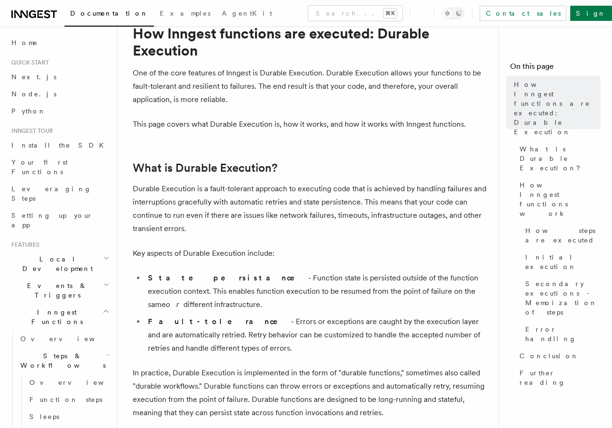
click at [200, 184] on p "Durable Execution is a fault-tolerant approach to executing code that is achiev…" at bounding box center [312, 208] width 358 height 53
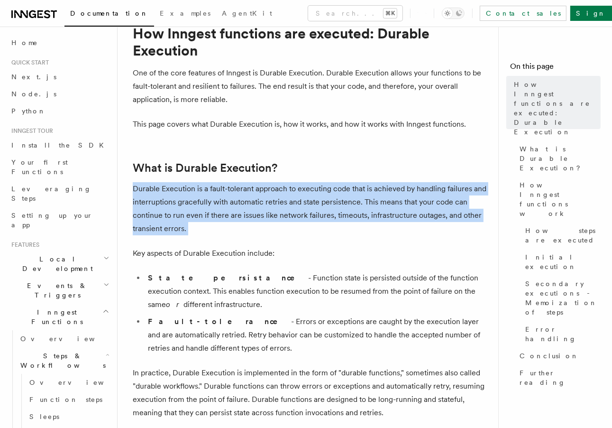
click at [200, 184] on p "Durable Execution is a fault-tolerant approach to executing code that is achiev…" at bounding box center [312, 208] width 358 height 53
click at [221, 187] on p "Durable Execution is a fault-tolerant approach to executing code that is achiev…" at bounding box center [312, 208] width 358 height 53
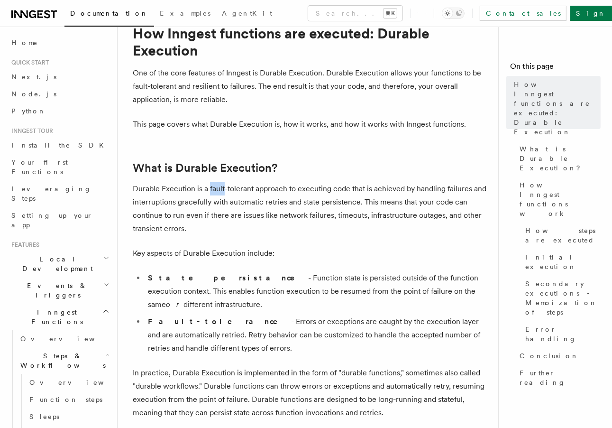
click at [221, 187] on p "Durable Execution is a fault-tolerant approach to executing code that is achiev…" at bounding box center [312, 208] width 358 height 53
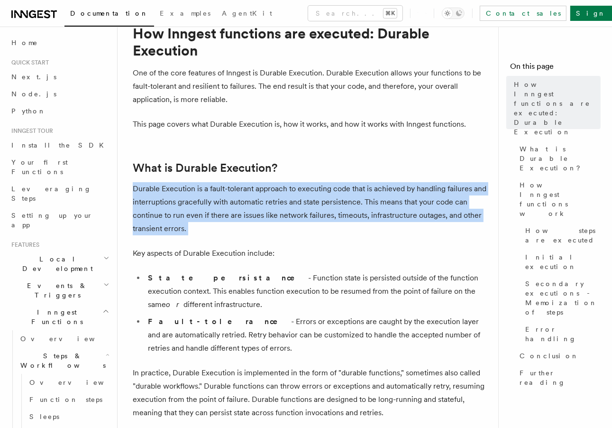
click at [221, 187] on p "Durable Execution is a fault-tolerant approach to executing code that is achiev…" at bounding box center [312, 208] width 358 height 53
click at [244, 190] on p "Durable Execution is a fault-tolerant approach to executing code that is achiev…" at bounding box center [312, 208] width 358 height 53
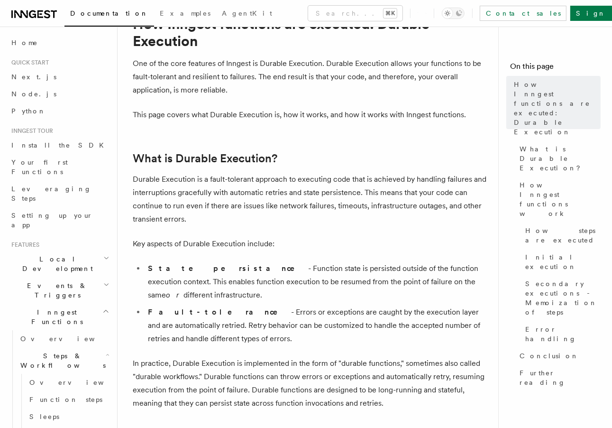
scroll to position [53, 0]
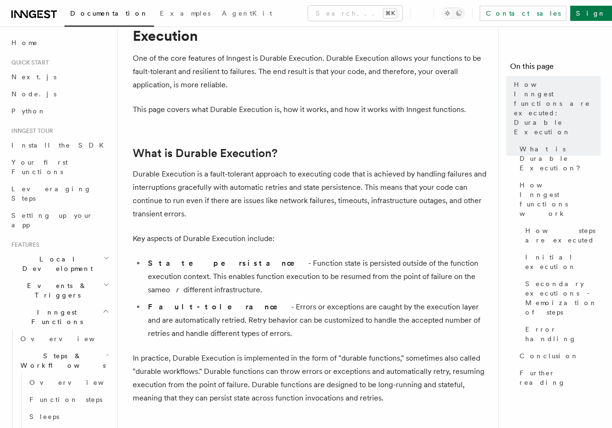
click at [274, 176] on p "Durable Execution is a fault-tolerant approach to executing code that is achiev…" at bounding box center [312, 193] width 358 height 53
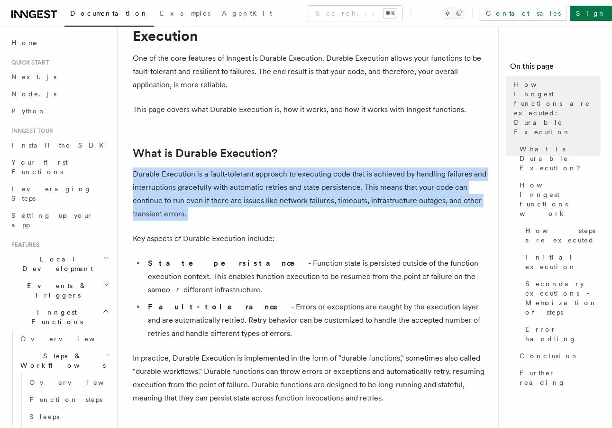
click at [274, 176] on p "Durable Execution is a fault-tolerant approach to executing code that is achiev…" at bounding box center [312, 193] width 358 height 53
click at [281, 176] on p "Durable Execution is a fault-tolerant approach to executing code that is achiev…" at bounding box center [312, 193] width 358 height 53
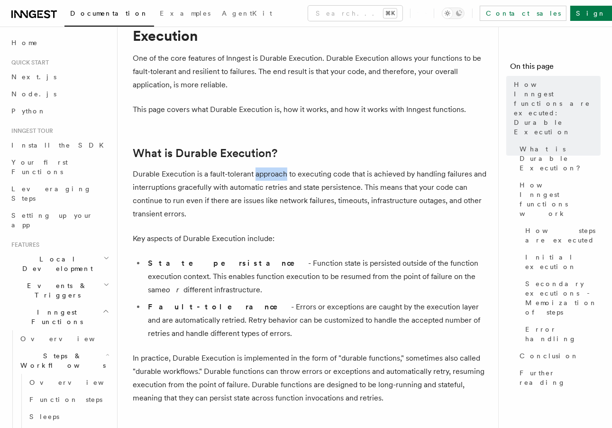
click at [281, 176] on p "Durable Execution is a fault-tolerant approach to executing code that is achiev…" at bounding box center [312, 193] width 358 height 53
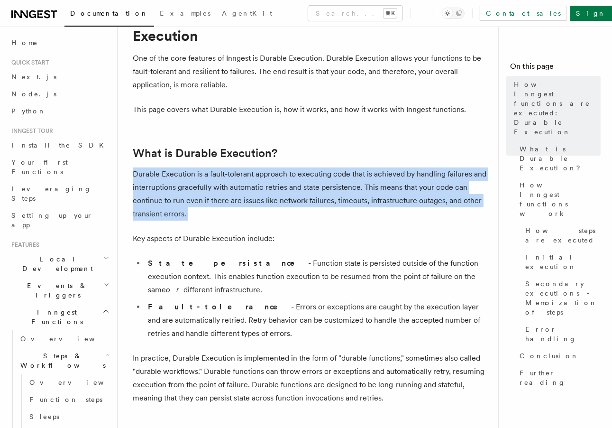
click at [281, 176] on p "Durable Execution is a fault-tolerant approach to executing code that is achiev…" at bounding box center [312, 193] width 358 height 53
drag, startPoint x: 281, startPoint y: 176, endPoint x: 291, endPoint y: 192, distance: 19.0
click at [291, 192] on p "Durable Execution is a fault-tolerant approach to executing code that is achiev…" at bounding box center [312, 193] width 358 height 53
click at [292, 193] on p "Durable Execution is a fault-tolerant approach to executing code that is achiev…" at bounding box center [312, 193] width 358 height 53
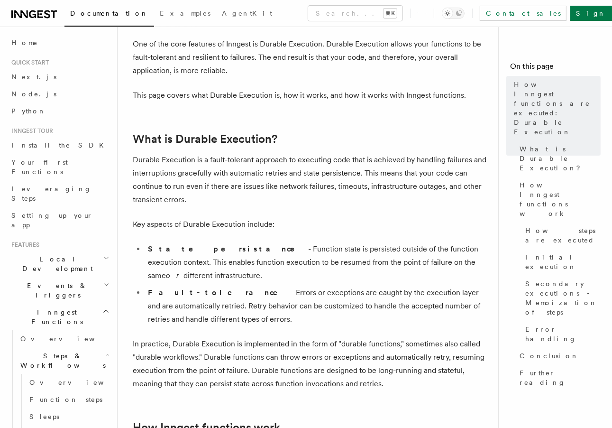
scroll to position [77, 0]
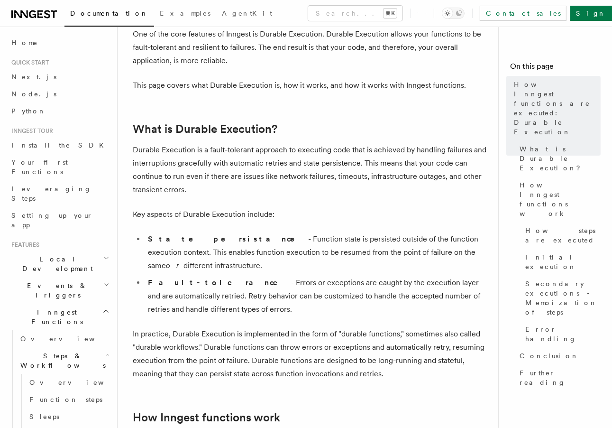
click at [296, 180] on p "Durable Execution is a fault-tolerant approach to executing code that is achiev…" at bounding box center [312, 169] width 358 height 53
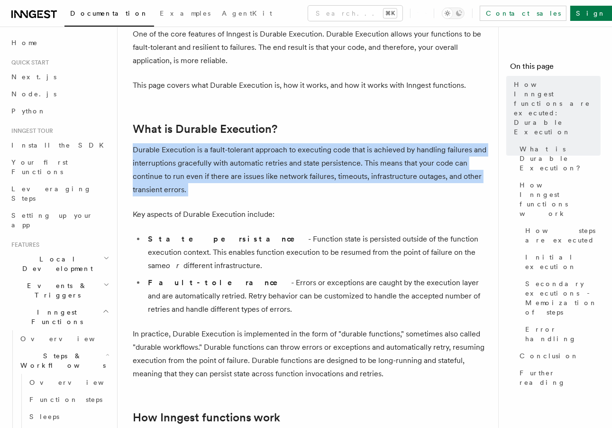
click at [296, 180] on p "Durable Execution is a fault-tolerant approach to executing code that is achiev…" at bounding box center [312, 169] width 358 height 53
click at [281, 175] on p "Durable Execution is a fault-tolerant approach to executing code that is achiev…" at bounding box center [312, 169] width 358 height 53
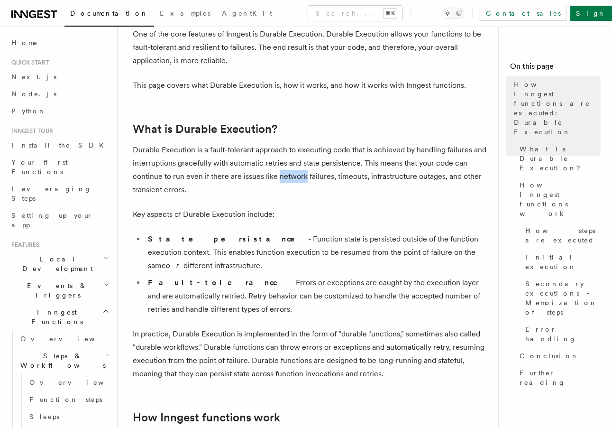
click at [281, 175] on p "Durable Execution is a fault-tolerant approach to executing code that is achiev…" at bounding box center [312, 169] width 358 height 53
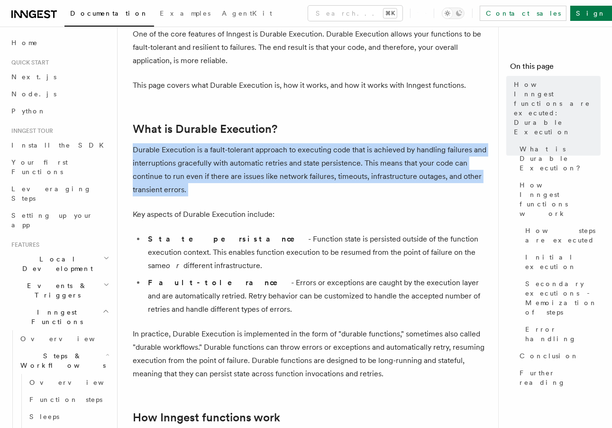
click at [281, 175] on p "Durable Execution is a fault-tolerant approach to executing code that is achiev…" at bounding box center [312, 169] width 358 height 53
click at [305, 173] on p "Durable Execution is a fault-tolerant approach to executing code that is achiev…" at bounding box center [312, 169] width 358 height 53
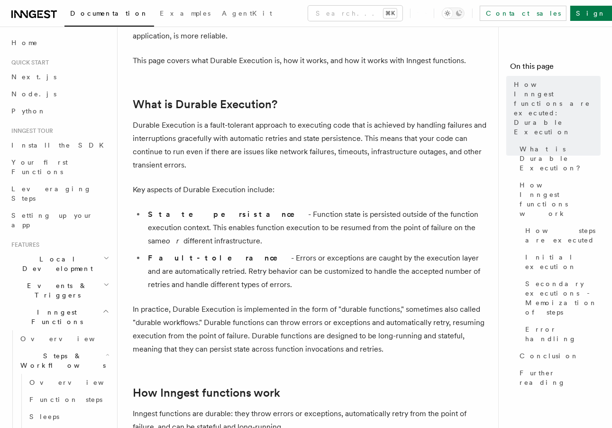
scroll to position [118, 0]
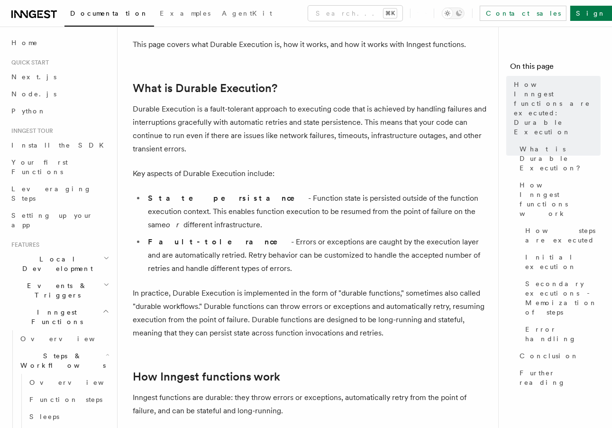
click at [184, 122] on p "Durable Execution is a fault-tolerant approach to executing code that is achiev…" at bounding box center [312, 128] width 358 height 53
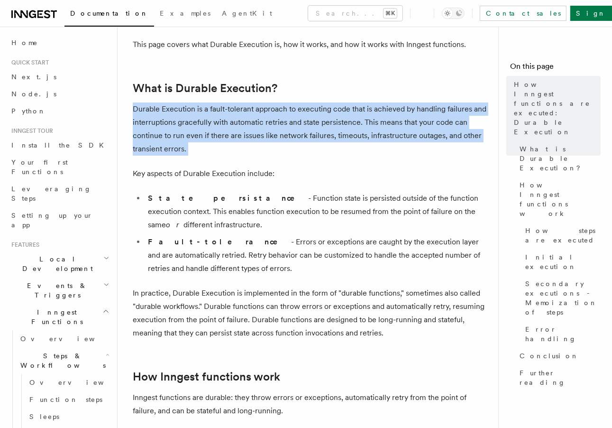
click at [184, 122] on p "Durable Execution is a fault-tolerant approach to executing code that is achiev…" at bounding box center [312, 128] width 358 height 53
click at [203, 115] on p "Durable Execution is a fault-tolerant approach to executing code that is achiev…" at bounding box center [312, 128] width 358 height 53
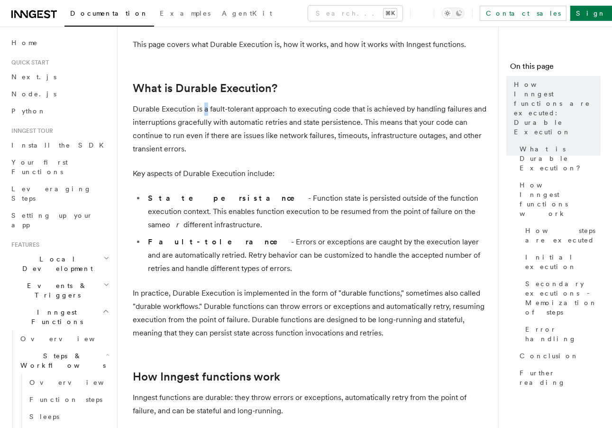
click at [203, 115] on p "Durable Execution is a fault-tolerant approach to executing code that is achiev…" at bounding box center [312, 128] width 358 height 53
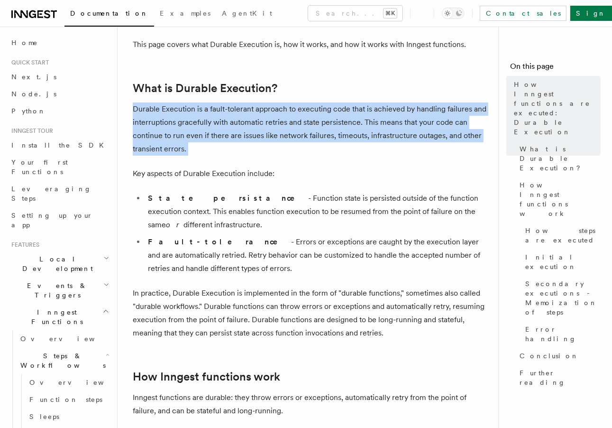
click at [203, 115] on p "Durable Execution is a fault-tolerant approach to executing code that is achiev…" at bounding box center [312, 128] width 358 height 53
click at [214, 113] on p "Durable Execution is a fault-tolerant approach to executing code that is achiev…" at bounding box center [312, 128] width 358 height 53
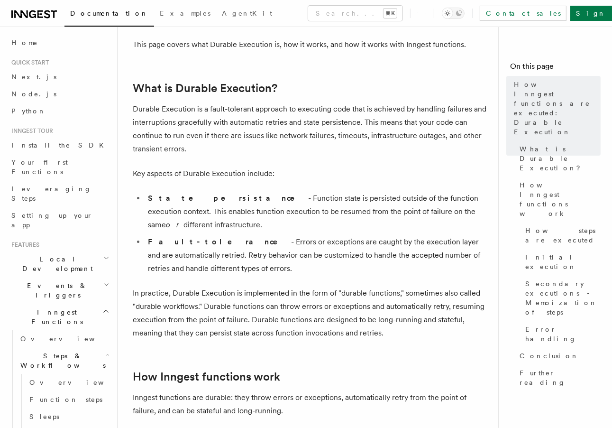
click at [216, 114] on p "Durable Execution is a fault-tolerant approach to executing code that is achiev…" at bounding box center [312, 128] width 358 height 53
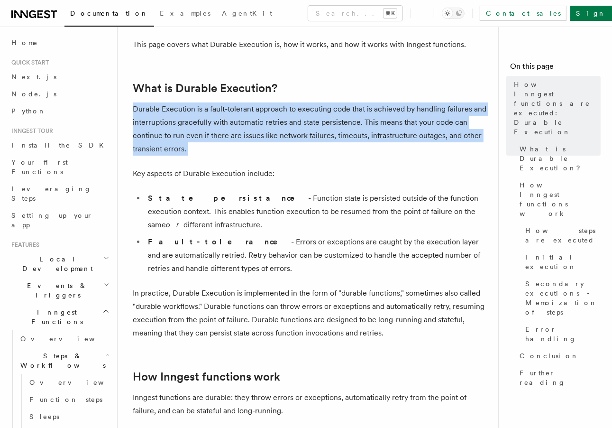
click at [216, 114] on p "Durable Execution is a fault-tolerant approach to executing code that is achiev…" at bounding box center [312, 128] width 358 height 53
click at [230, 111] on p "Durable Execution is a fault-tolerant approach to executing code that is achiev…" at bounding box center [312, 128] width 358 height 53
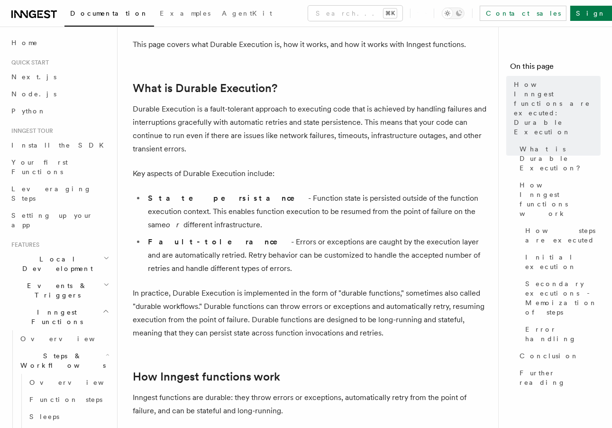
click at [218, 116] on p "Durable Execution is a fault-tolerant approach to executing code that is achiev…" at bounding box center [312, 128] width 358 height 53
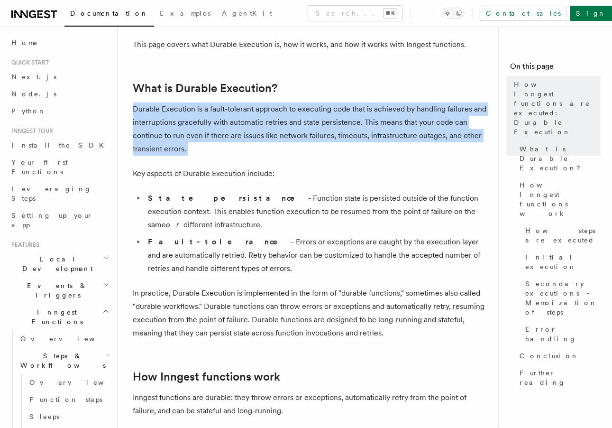
click at [218, 116] on p "Durable Execution is a fault-tolerant approach to executing code that is achiev…" at bounding box center [312, 128] width 358 height 53
click at [223, 112] on p "Durable Execution is a fault-tolerant approach to executing code that is achiev…" at bounding box center [312, 128] width 358 height 53
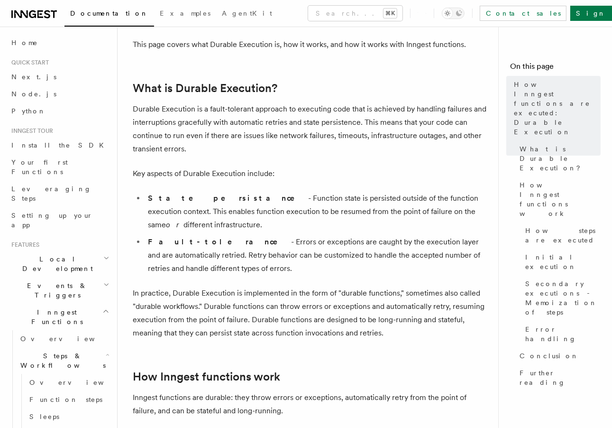
click at [192, 120] on p "Durable Execution is a fault-tolerant approach to executing code that is achiev…" at bounding box center [312, 128] width 358 height 53
drag, startPoint x: 192, startPoint y: 120, endPoint x: 258, endPoint y: 121, distance: 66.4
click at [258, 121] on p "Durable Execution is a fault-tolerant approach to executing code that is achiev…" at bounding box center [312, 128] width 358 height 53
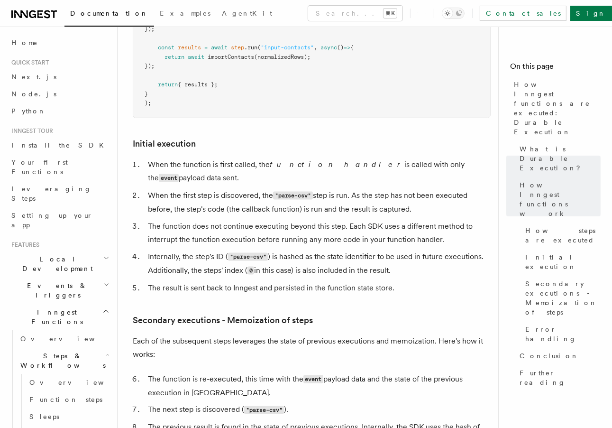
scroll to position [1102, 0]
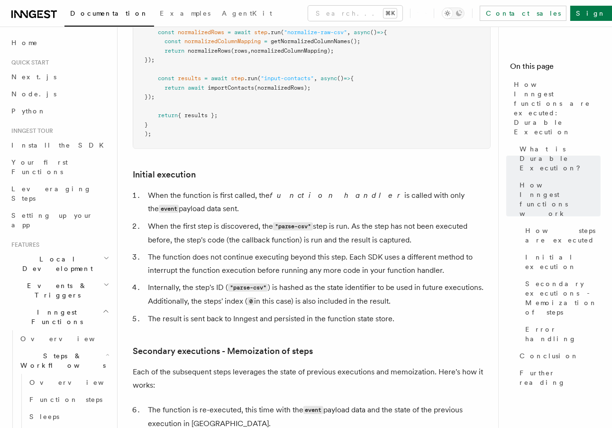
click at [271, 191] on em "function handler" at bounding box center [337, 195] width 135 height 9
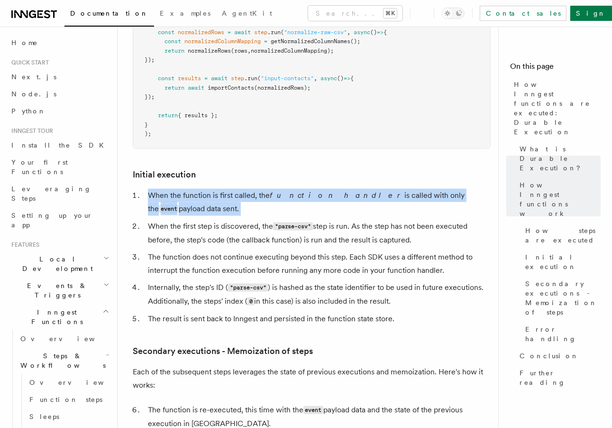
click at [271, 191] on em "function handler" at bounding box center [337, 195] width 135 height 9
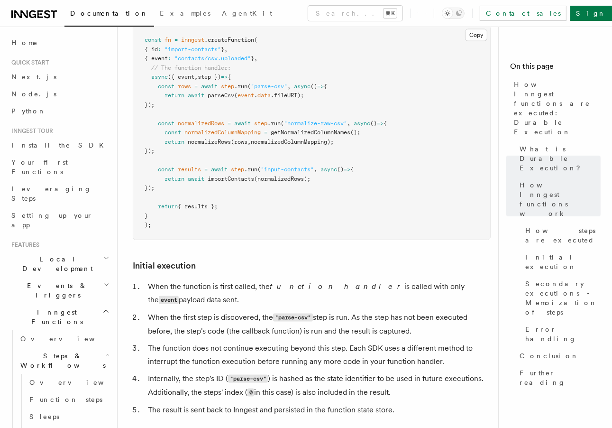
click at [284, 166] on pre "const fn = inngest .createFunction ( { id : "import-contacts" } , { event : "co…" at bounding box center [311, 132] width 357 height 213
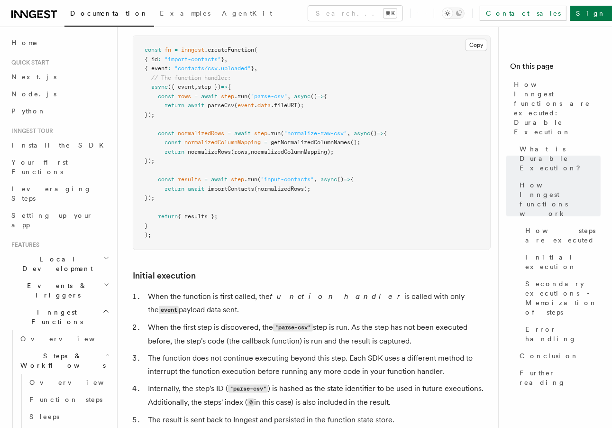
scroll to position [996, 0]
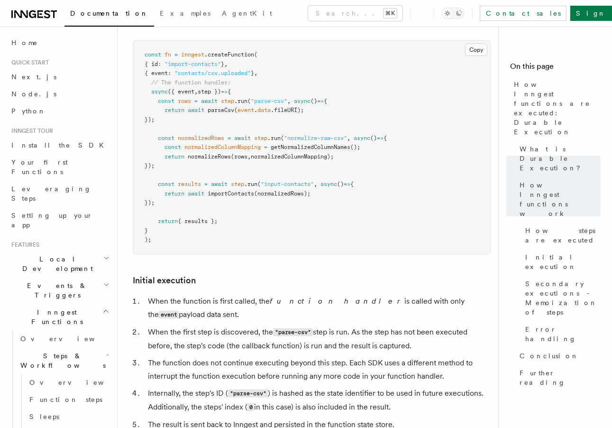
click at [265, 325] on li "When the first step is discovered, the "parse-csv" step is run. As the step has…" at bounding box center [318, 338] width 346 height 27
drag, startPoint x: 265, startPoint y: 292, endPoint x: 350, endPoint y: 292, distance: 84.9
click at [350, 325] on li "When the first step is discovered, the "parse-csv" step is run. As the step has…" at bounding box center [318, 338] width 346 height 27
click at [359, 325] on li "When the first step is discovered, the "parse-csv" step is run. As the step has…" at bounding box center [318, 338] width 346 height 27
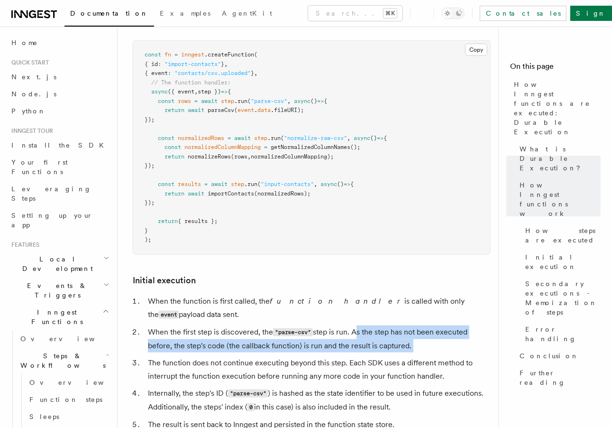
drag, startPoint x: 359, startPoint y: 292, endPoint x: 417, endPoint y: 301, distance: 58.6
click at [417, 325] on li "When the first step is discovered, the "parse-csv" step is run. As the step has…" at bounding box center [318, 338] width 346 height 27
drag, startPoint x: 414, startPoint y: 302, endPoint x: 151, endPoint y: 295, distance: 263.8
click at [151, 325] on li "When the first step is discovered, the "parse-csv" step is run. As the step has…" at bounding box center [318, 338] width 346 height 27
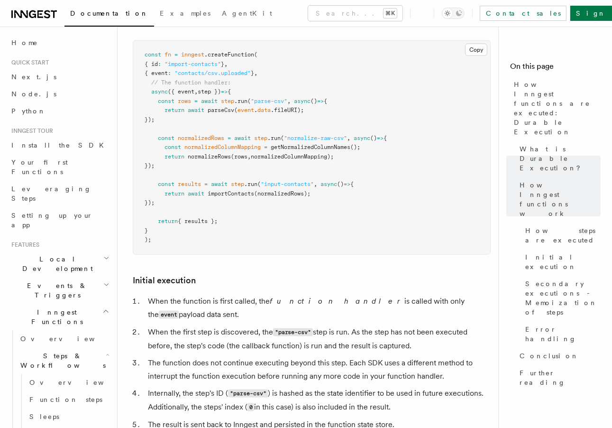
click at [151, 325] on li "When the first step is discovered, the "parse-csv" step is run. As the step has…" at bounding box center [318, 338] width 346 height 27
drag, startPoint x: 146, startPoint y: 325, endPoint x: 349, endPoint y: 327, distance: 203.0
click at [349, 356] on li "The function does not continue executing beyond this step. Each SDK uses a diff…" at bounding box center [318, 369] width 346 height 27
click at [352, 356] on li "The function does not continue executing beyond this step. Each SDK uses a diff…" at bounding box center [318, 369] width 346 height 27
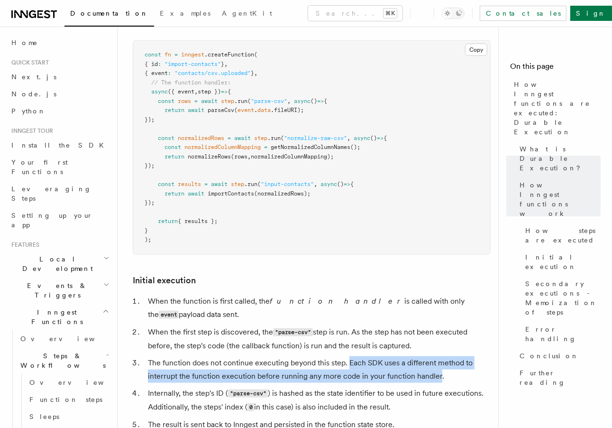
drag, startPoint x: 352, startPoint y: 325, endPoint x: 436, endPoint y: 336, distance: 84.2
click at [436, 356] on li "The function does not continue executing beyond this step. Each SDK uses a diff…" at bounding box center [318, 369] width 346 height 27
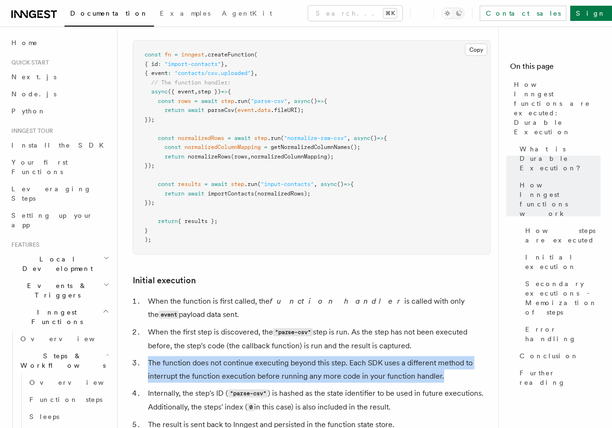
drag, startPoint x: 446, startPoint y: 336, endPoint x: 150, endPoint y: 323, distance: 296.2
click at [150, 356] on li "The function does not continue executing beyond this step. Each SDK uses a diff…" at bounding box center [318, 369] width 346 height 27
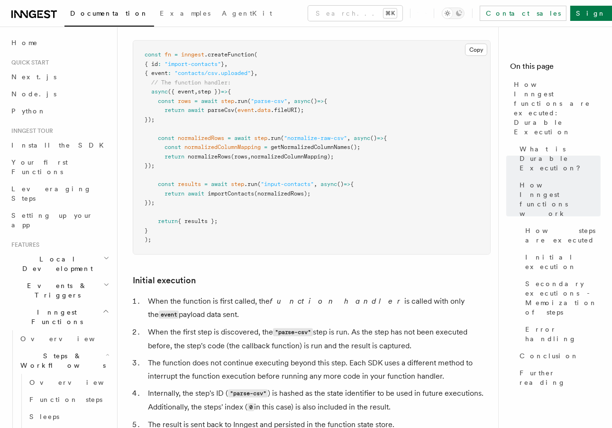
scroll to position [1005, 0]
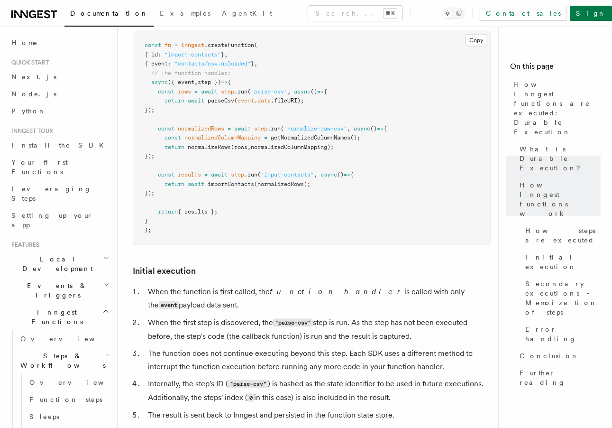
drag, startPoint x: 148, startPoint y: 343, endPoint x: 403, endPoint y: 357, distance: 255.5
click at [403, 377] on li "Internally, the step's ID ( "parse-csv" ) is hashed as the state identifier to …" at bounding box center [318, 391] width 346 height 28
drag, startPoint x: 400, startPoint y: 359, endPoint x: 147, endPoint y: 341, distance: 253.4
click at [147, 377] on li "Internally, the step's ID ( "parse-csv" ) is hashed as the state identifier to …" at bounding box center [318, 391] width 346 height 28
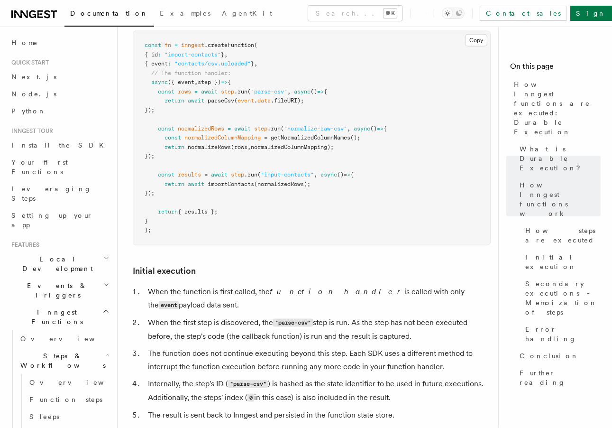
click at [147, 377] on li "Internally, the step's ID ( "parse-csv" ) is hashed as the state identifier to …" at bounding box center [318, 391] width 346 height 28
drag, startPoint x: 145, startPoint y: 341, endPoint x: 405, endPoint y: 354, distance: 260.7
click at [405, 377] on li "Internally, the step's ID ( "parse-csv" ) is hashed as the state identifier to …" at bounding box center [318, 391] width 346 height 28
drag, startPoint x: 414, startPoint y: 355, endPoint x: 137, endPoint y: 338, distance: 277.5
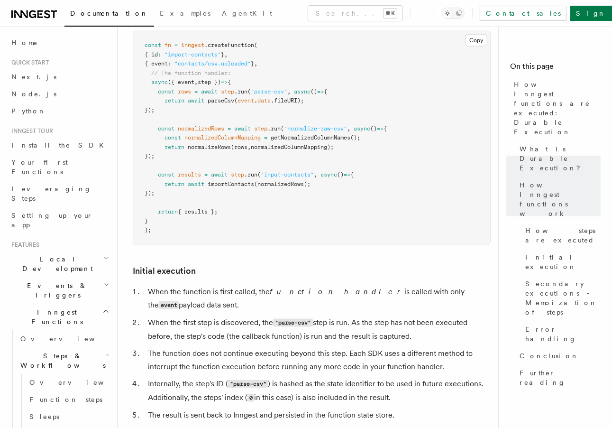
click at [145, 377] on li "Internally, the step's ID ( "parse-csv" ) is hashed as the state identifier to …" at bounding box center [318, 391] width 346 height 28
drag, startPoint x: 139, startPoint y: 339, endPoint x: 403, endPoint y: 359, distance: 264.4
click at [403, 377] on li "Internally, the step's ID ( "parse-csv" ) is hashed as the state identifier to …" at bounding box center [318, 391] width 346 height 28
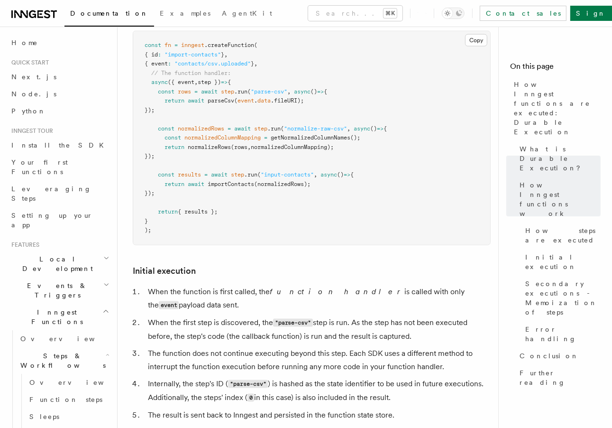
drag, startPoint x: 404, startPoint y: 357, endPoint x: 140, endPoint y: 338, distance: 264.4
click at [145, 377] on li "Internally, the step's ID ( "parse-csv" ) is hashed as the state identifier to …" at bounding box center [318, 391] width 346 height 28
drag, startPoint x: 143, startPoint y: 339, endPoint x: 422, endPoint y: 359, distance: 279.6
click at [422, 377] on li "Internally, the step's ID ( "parse-csv" ) is hashed as the state identifier to …" at bounding box center [318, 391] width 346 height 28
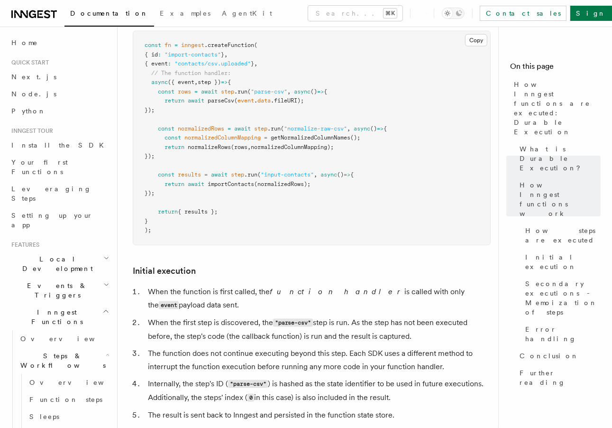
click at [422, 377] on li "Internally, the step's ID ( "parse-csv" ) is hashed as the state identifier to …" at bounding box center [318, 391] width 346 height 28
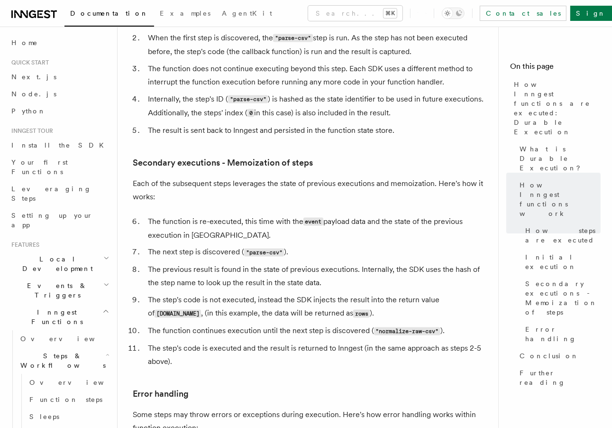
scroll to position [1295, 0]
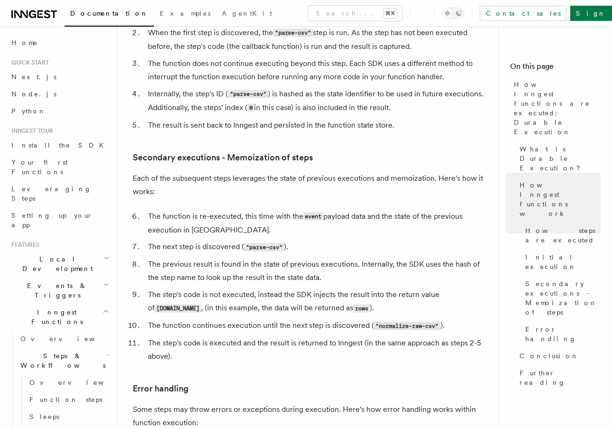
click at [287, 258] on li "The previous result is found in the state of previous executions. Internally, t…" at bounding box center [318, 271] width 346 height 27
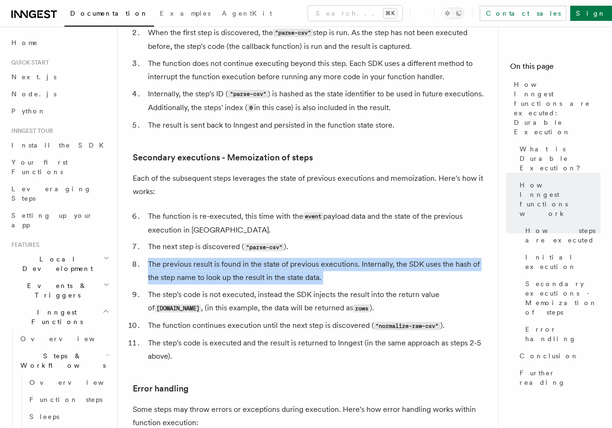
click at [287, 258] on li "The previous result is found in the state of previous executions. Internally, t…" at bounding box center [318, 271] width 346 height 27
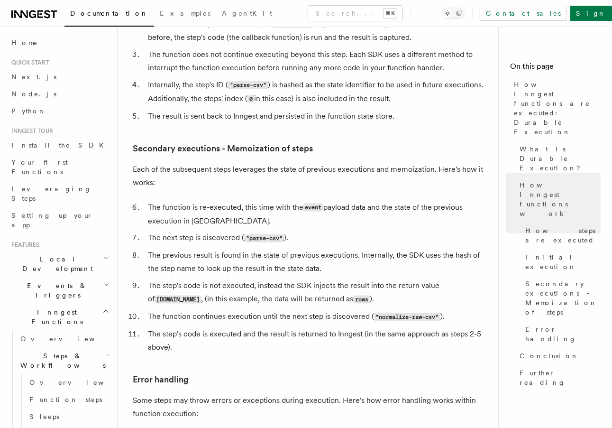
click at [291, 279] on li "The step's code is not executed, instead the SDK injects the result into the re…" at bounding box center [318, 292] width 346 height 27
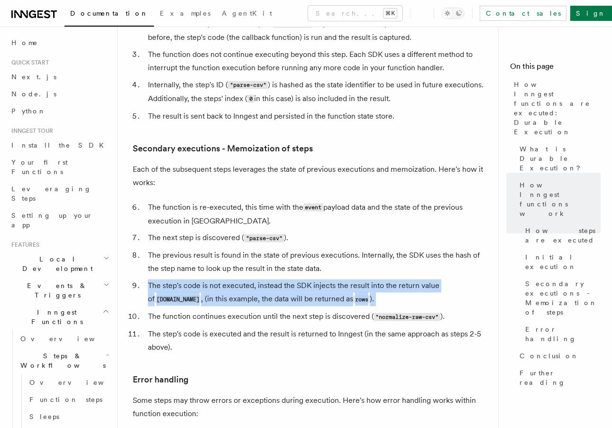
click at [291, 279] on li "The step's code is not executed, instead the SDK injects the result into the re…" at bounding box center [318, 292] width 346 height 27
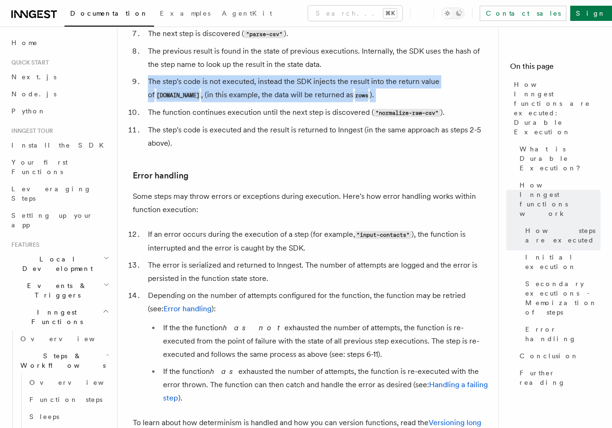
scroll to position [1535, 0]
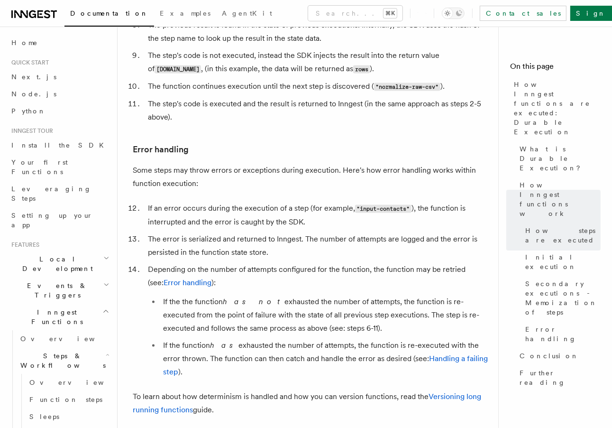
click at [250, 232] on li "The error is serialized and returned to Inngest. The number of attempts are log…" at bounding box center [318, 245] width 346 height 27
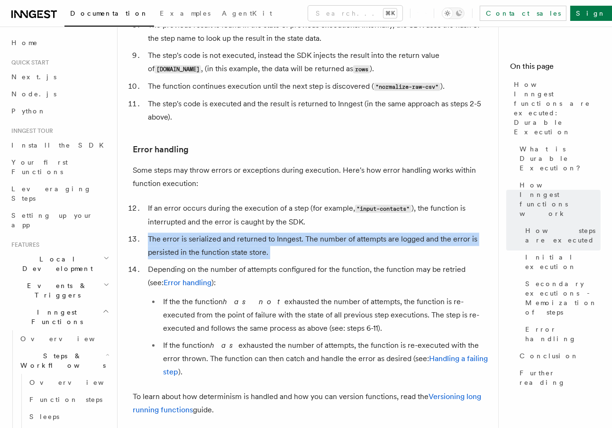
click at [250, 232] on li "The error is serialized and returned to Inngest. The number of attempts are log…" at bounding box center [318, 245] width 346 height 27
click at [253, 232] on li "The error is serialized and returned to Inngest. The number of attempts are log…" at bounding box center [318, 245] width 346 height 27
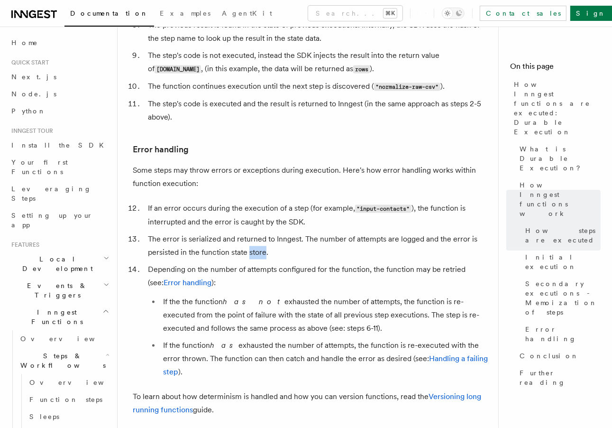
click at [253, 232] on li "The error is serialized and returned to Inngest. The number of attempts are log…" at bounding box center [318, 245] width 346 height 27
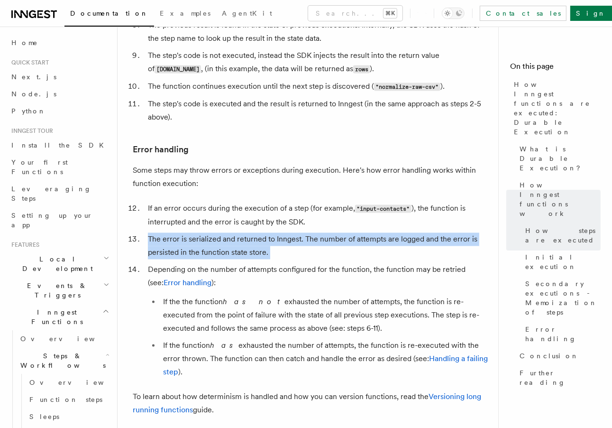
click at [253, 232] on li "The error is serialized and returned to Inngest. The number of attempts are log…" at bounding box center [318, 245] width 346 height 27
click at [255, 232] on li "The error is serialized and returned to Inngest. The number of attempts are log…" at bounding box center [318, 245] width 346 height 27
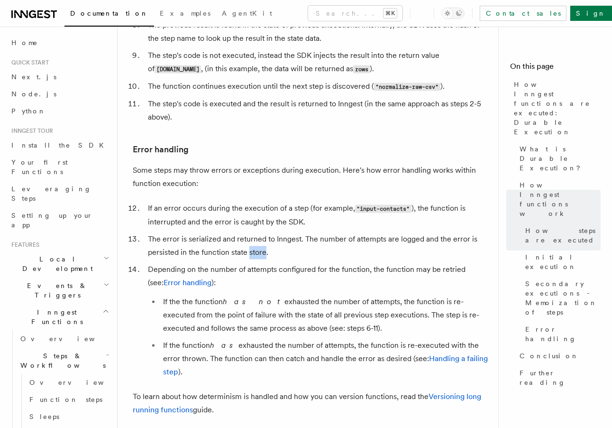
click at [255, 232] on li "The error is serialized and returned to Inngest. The number of attempts are log…" at bounding box center [318, 245] width 346 height 27
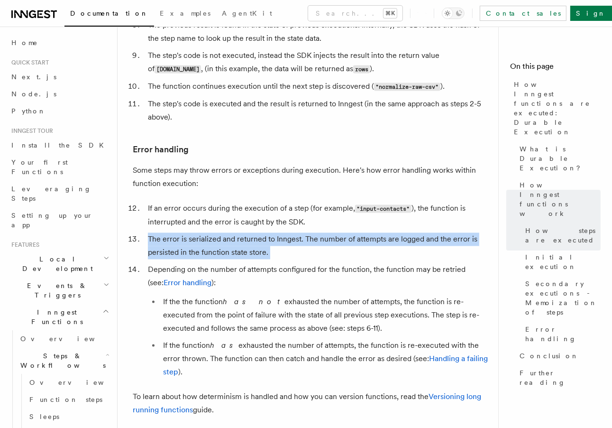
click at [255, 232] on li "The error is serialized and returned to Inngest. The number of attempts are log…" at bounding box center [318, 245] width 346 height 27
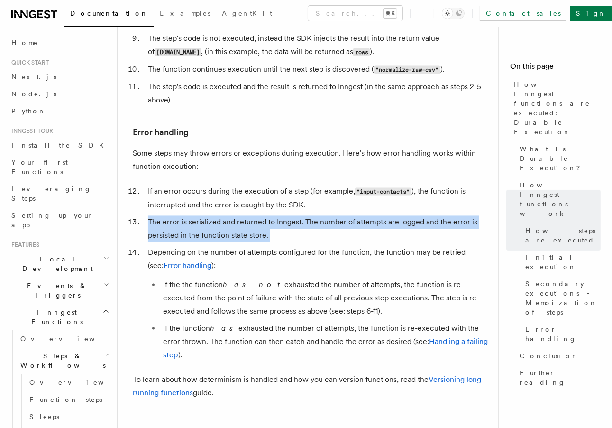
scroll to position [1556, 0]
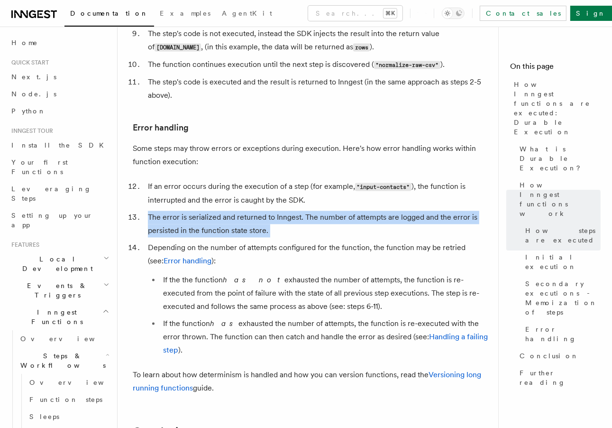
click at [251, 241] on li "Depending on the number of attempts configured for the function, the function m…" at bounding box center [318, 299] width 346 height 116
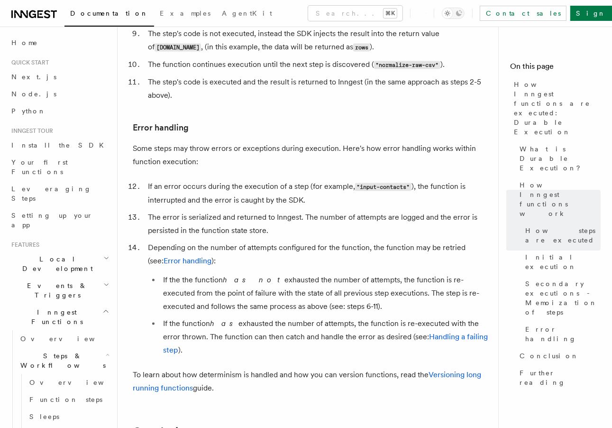
click at [251, 241] on li "Depending on the number of attempts configured for the function, the function m…" at bounding box center [318, 299] width 346 height 116
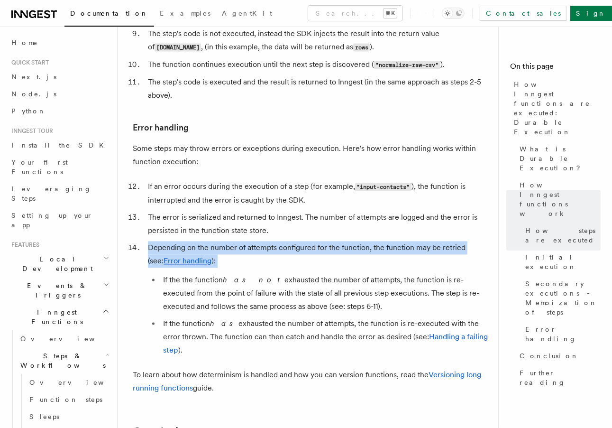
click at [251, 241] on li "Depending on the number of attempts configured for the function, the function m…" at bounding box center [318, 299] width 346 height 116
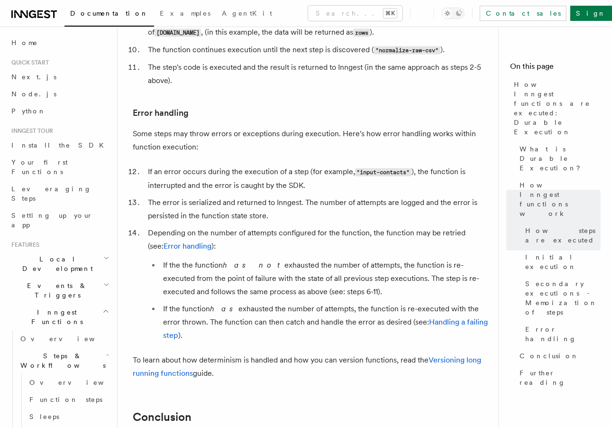
scroll to position [1581, 0]
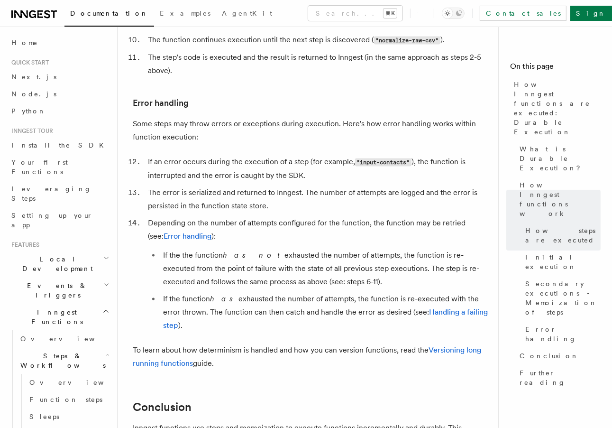
click at [252, 248] on li "If the the function has not exhausted the number of attempts, the function is r…" at bounding box center [325, 268] width 331 height 40
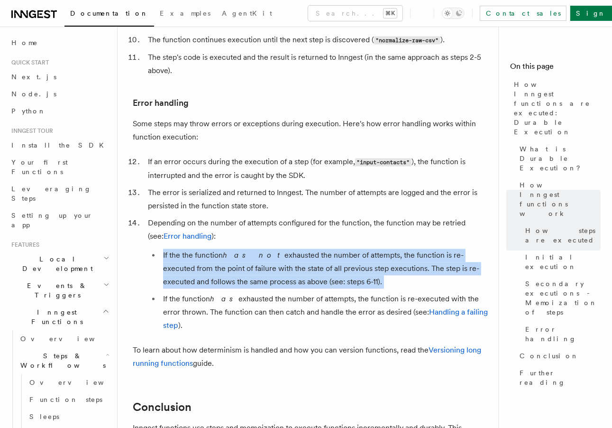
click at [252, 248] on li "If the the function has not exhausted the number of attempts, the function is r…" at bounding box center [325, 268] width 331 height 40
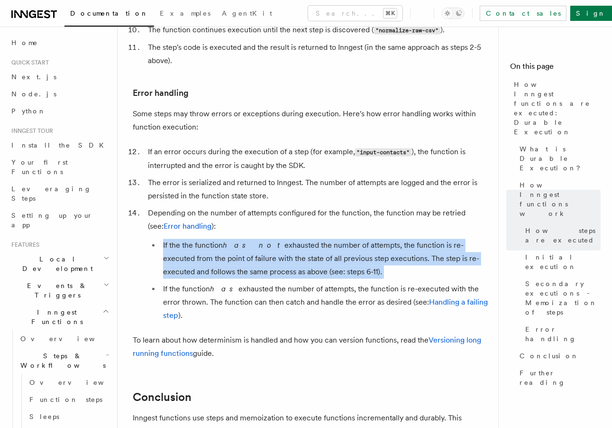
scroll to position [1596, 0]
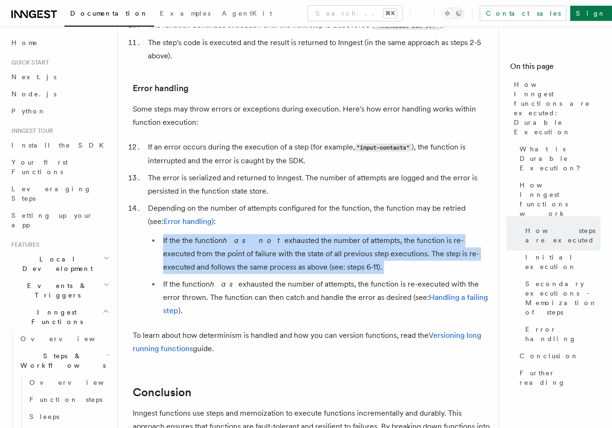
click at [225, 234] on li "If the the function has not exhausted the number of attempts, the function is r…" at bounding box center [325, 254] width 331 height 40
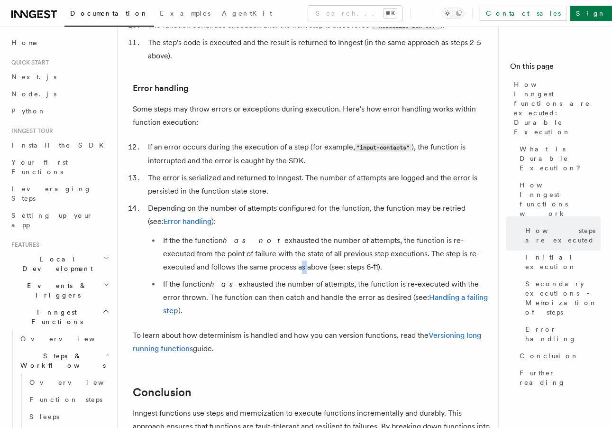
click at [225, 234] on li "If the the function has not exhausted the number of attempts, the function is r…" at bounding box center [325, 254] width 331 height 40
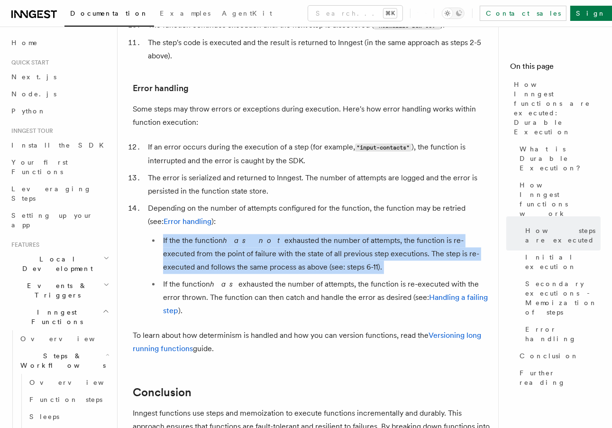
click at [225, 234] on li "If the the function has not exhausted the number of attempts, the function is r…" at bounding box center [325, 254] width 331 height 40
click at [228, 234] on li "If the the function has not exhausted the number of attempts, the function is r…" at bounding box center [325, 254] width 331 height 40
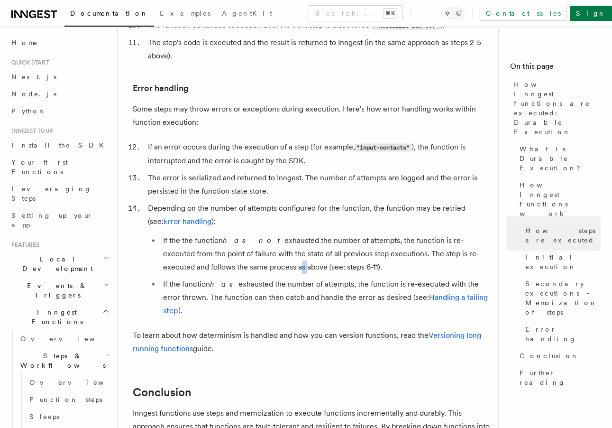
click at [228, 234] on li "If the the function has not exhausted the number of attempts, the function is r…" at bounding box center [325, 254] width 331 height 40
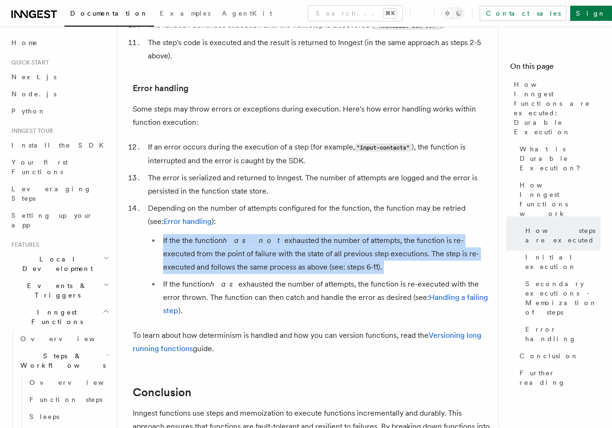
click at [228, 234] on li "If the the function has not exhausted the number of attempts, the function is r…" at bounding box center [325, 254] width 331 height 40
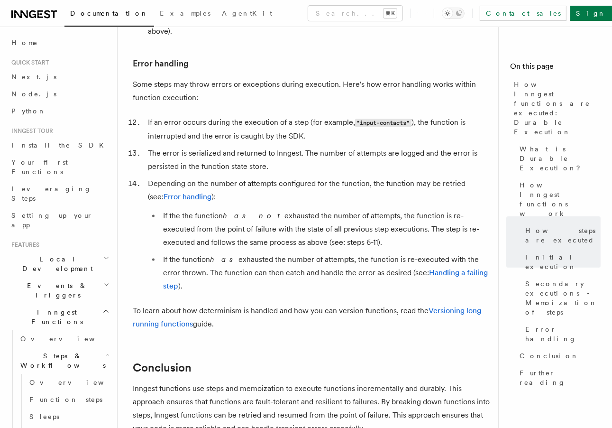
scroll to position [1626, 0]
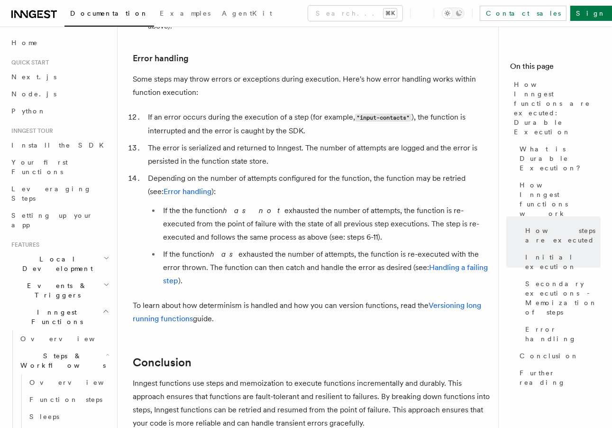
click at [229, 248] on li "If the function has exhausted the number of attempts, the function is re-execut…" at bounding box center [325, 268] width 331 height 40
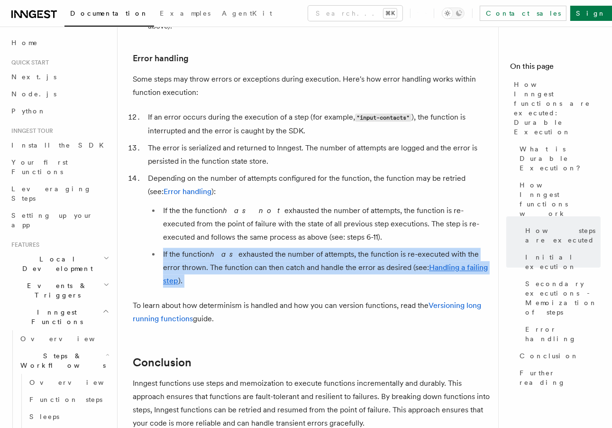
click at [229, 248] on li "If the function has exhausted the number of attempts, the function is re-execut…" at bounding box center [325, 268] width 331 height 40
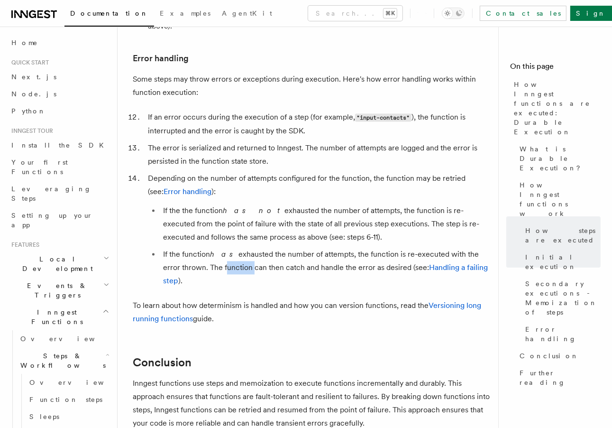
click at [229, 248] on li "If the function has exhausted the number of attempts, the function is re-execut…" at bounding box center [325, 268] width 331 height 40
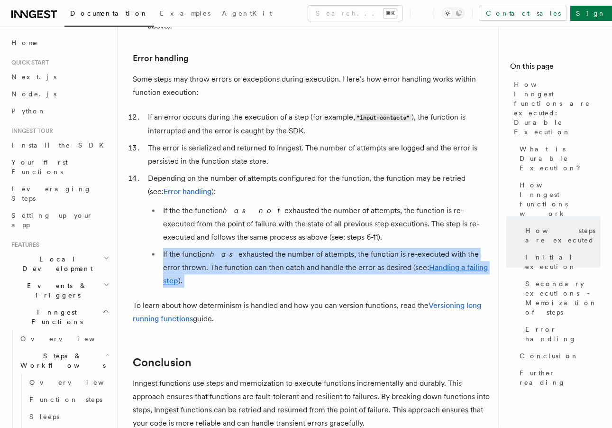
click at [229, 248] on li "If the function has exhausted the number of attempts, the function is re-execut…" at bounding box center [325, 268] width 331 height 40
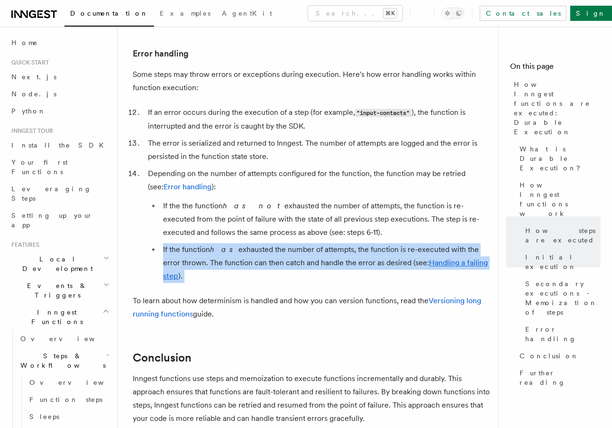
click at [229, 243] on li "If the function has exhausted the number of attempts, the function is re-execut…" at bounding box center [325, 263] width 331 height 40
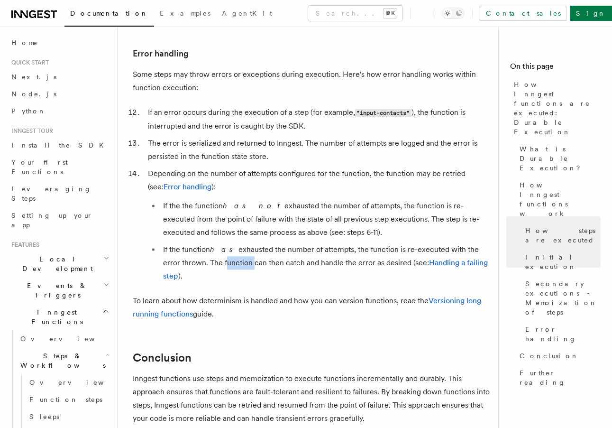
click at [229, 243] on li "If the function has exhausted the number of attempts, the function is re-execut…" at bounding box center [325, 263] width 331 height 40
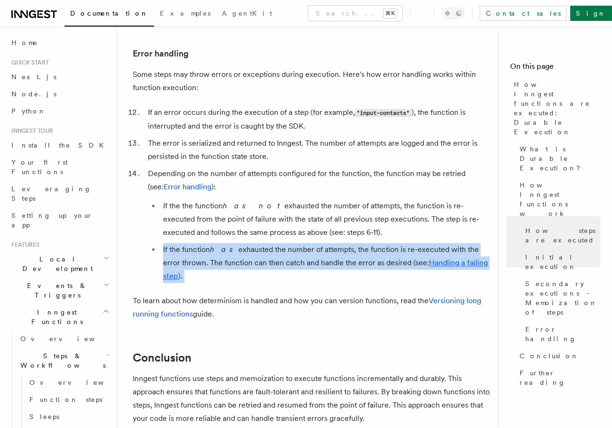
click at [229, 243] on li "If the function has exhausted the number of attempts, the function is re-execut…" at bounding box center [325, 263] width 331 height 40
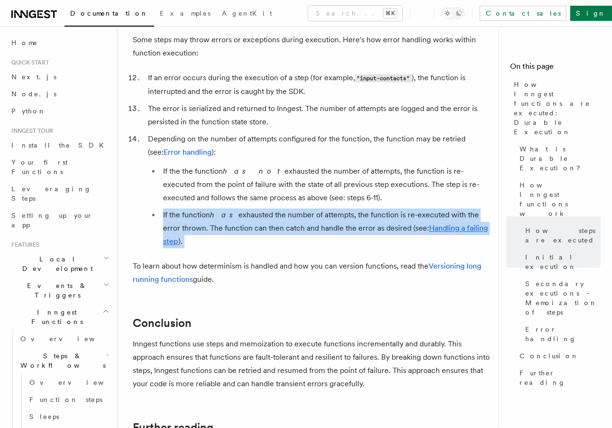
scroll to position [1669, 0]
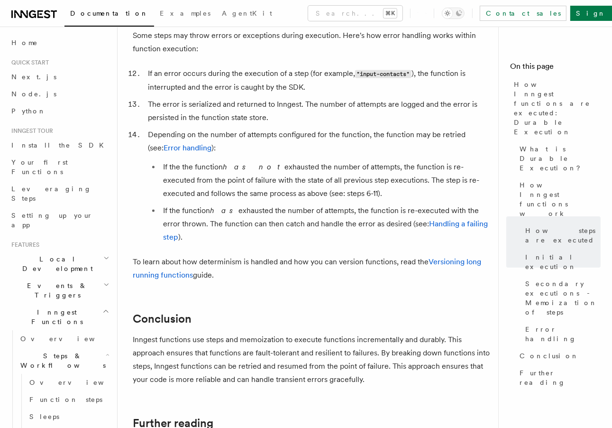
click at [235, 255] on p "To learn about how determinism is handled and how you can version functions, re…" at bounding box center [312, 268] width 358 height 27
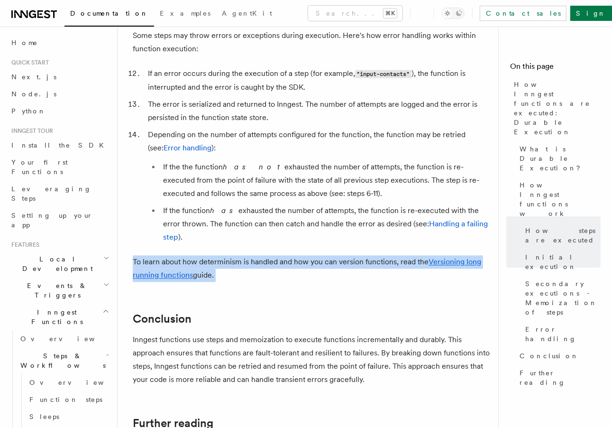
click at [235, 255] on p "To learn about how determinism is handled and how you can version functions, re…" at bounding box center [312, 268] width 358 height 27
click at [237, 255] on p "To learn about how determinism is handled and how you can version functions, re…" at bounding box center [312, 268] width 358 height 27
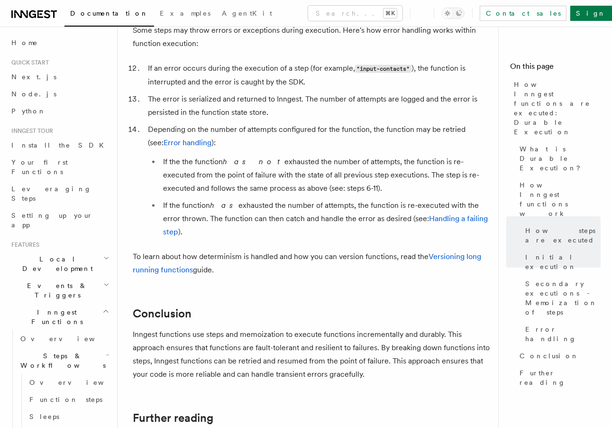
scroll to position [1698, 0]
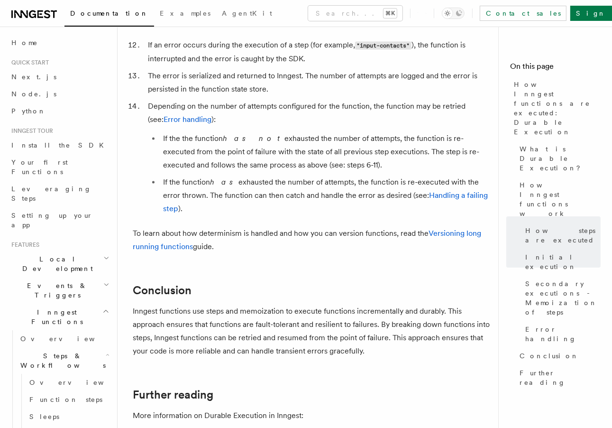
click at [228, 227] on p "To learn about how determinism is handled and how you can version functions, re…" at bounding box center [312, 240] width 358 height 27
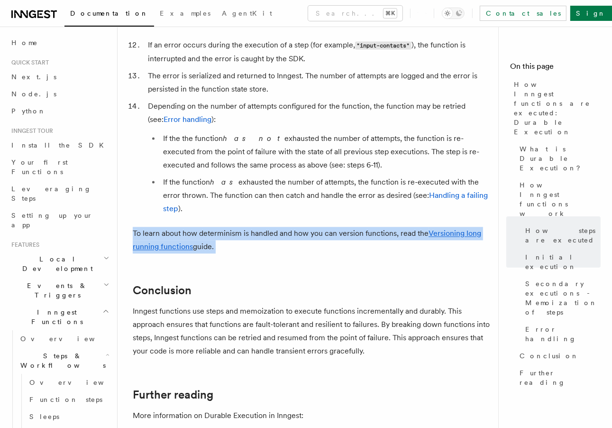
click at [228, 227] on p "To learn about how determinism is handled and how you can version functions, re…" at bounding box center [312, 240] width 358 height 27
click at [247, 227] on p "To learn about how determinism is handled and how you can version functions, re…" at bounding box center [312, 240] width 358 height 27
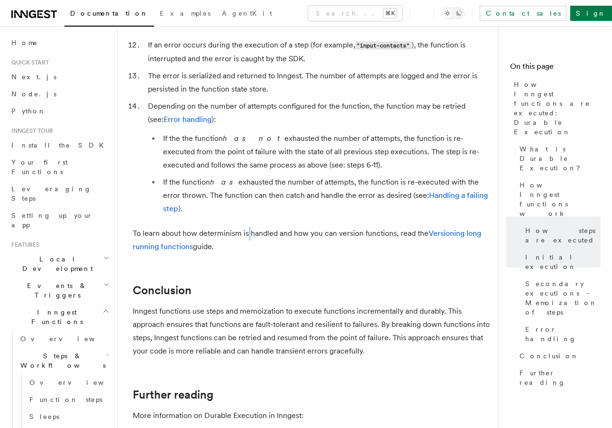
click at [247, 227] on p "To learn about how determinism is handled and how you can version functions, re…" at bounding box center [312, 240] width 358 height 27
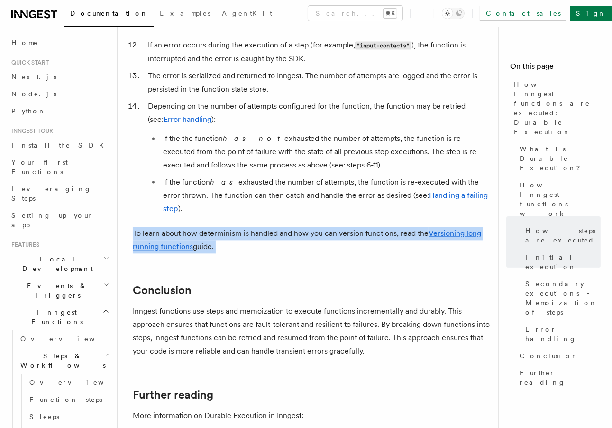
click at [247, 227] on p "To learn about how determinism is handled and how you can version functions, re…" at bounding box center [312, 240] width 358 height 27
click at [264, 227] on p "To learn about how determinism is handled and how you can version functions, re…" at bounding box center [312, 240] width 358 height 27
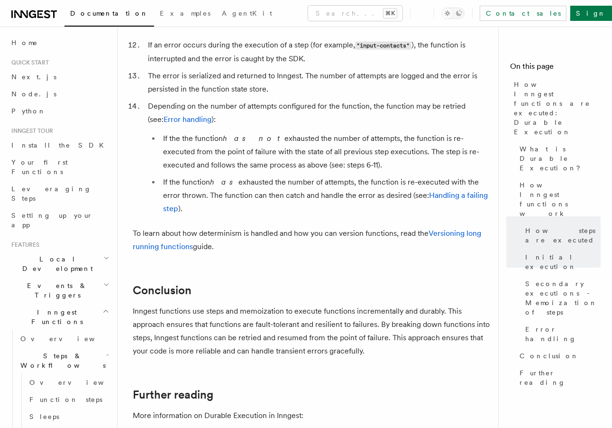
scroll to position [1703, 0]
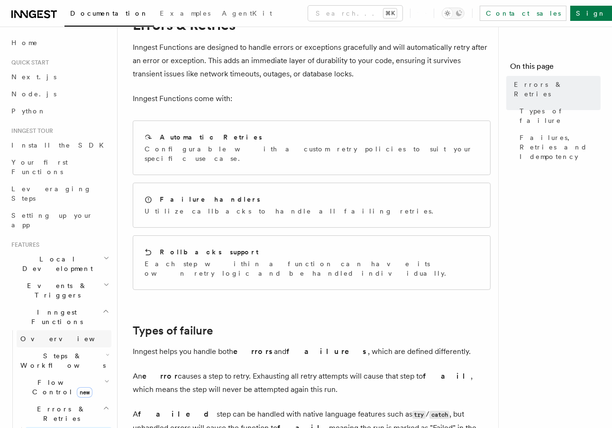
scroll to position [130, 0]
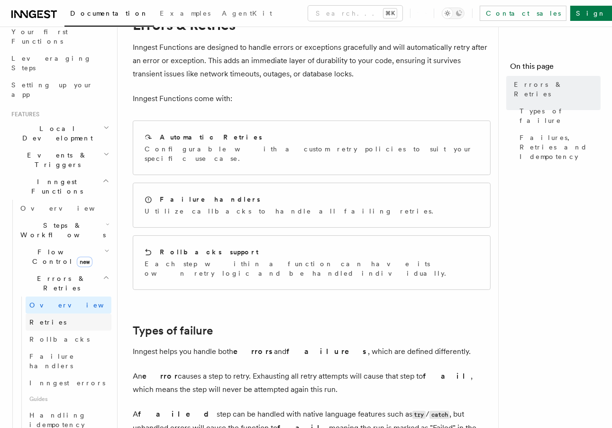
click at [68, 313] on link "Retries" at bounding box center [69, 321] width 86 height 17
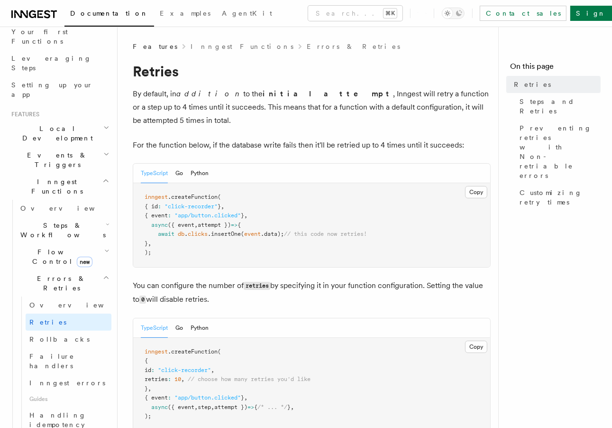
scroll to position [111, 0]
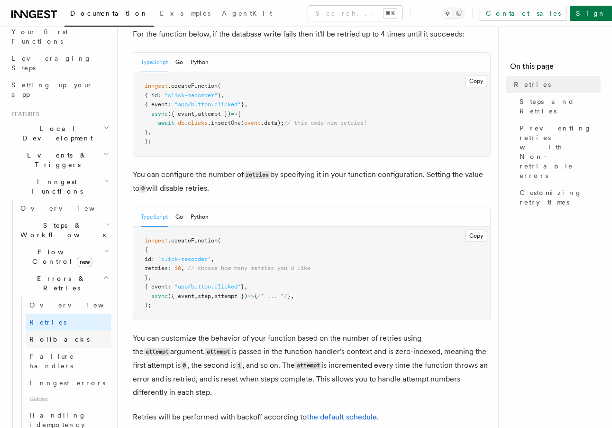
click at [56, 335] on span "Rollbacks" at bounding box center [59, 339] width 60 height 8
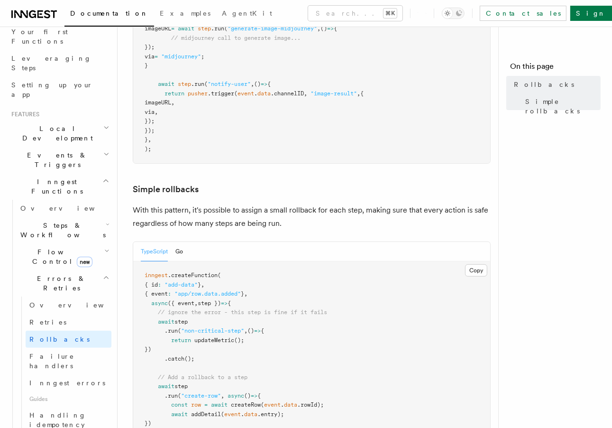
scroll to position [467, 0]
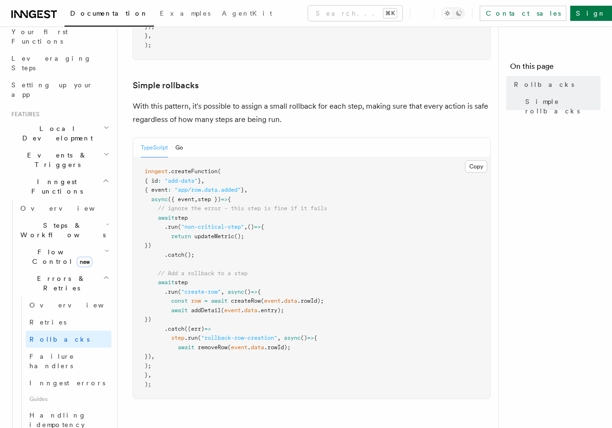
click at [203, 110] on p "With this pattern, it's possible to assign a small rollback for each step, maki…" at bounding box center [312, 113] width 358 height 27
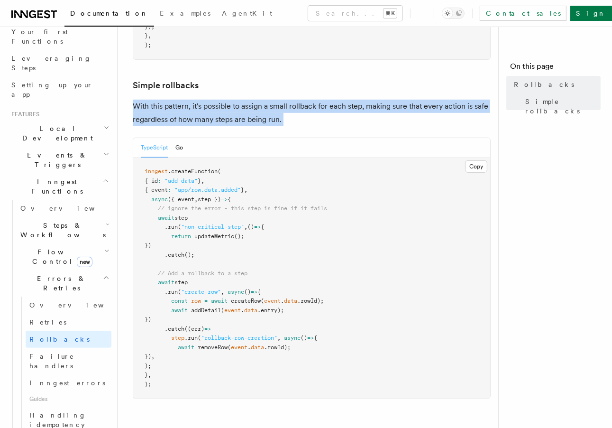
click at [203, 110] on p "With this pattern, it's possible to assign a small rollback for each step, maki…" at bounding box center [312, 113] width 358 height 27
click at [210, 109] on p "With this pattern, it's possible to assign a small rollback for each step, maki…" at bounding box center [312, 113] width 358 height 27
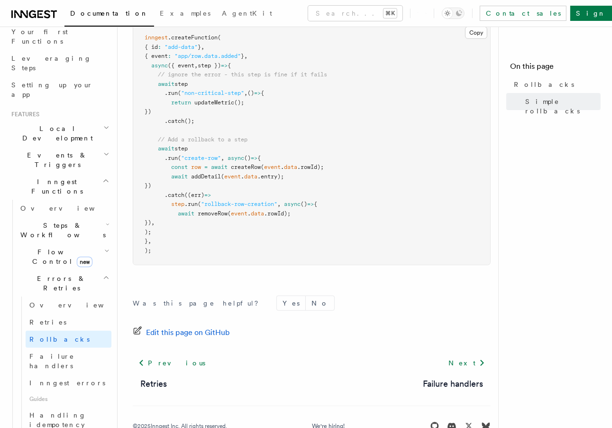
click at [214, 148] on pre "inngest .createFunction ( { id : "add-data" } , { event : "app/row.data.added" …" at bounding box center [311, 144] width 357 height 241
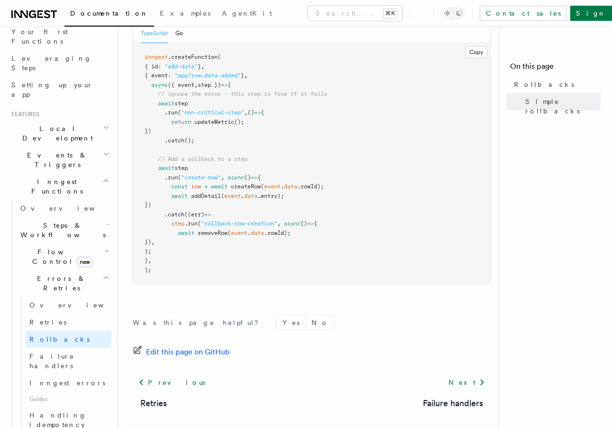
scroll to position [544, 0]
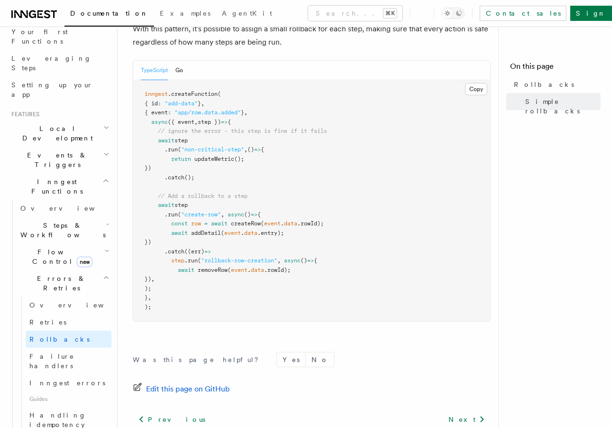
click at [185, 207] on span "step" at bounding box center [181, 205] width 13 height 7
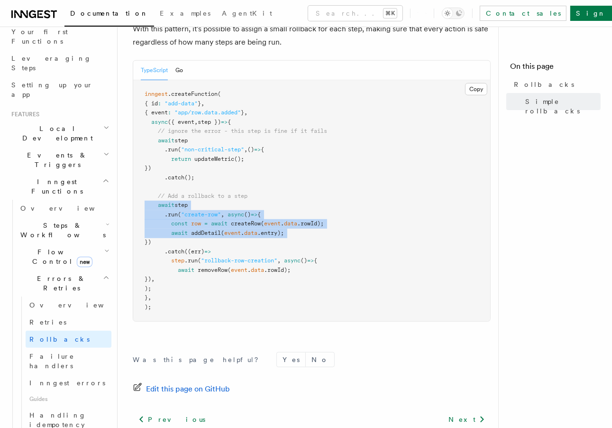
drag, startPoint x: 185, startPoint y: 207, endPoint x: 186, endPoint y: 235, distance: 28.0
click at [186, 235] on code "inngest .createFunction ( { id : "add-data" } , { event : "app/row.data.added" …" at bounding box center [236, 201] width 183 height 220
click at [186, 235] on span "await" at bounding box center [179, 233] width 17 height 7
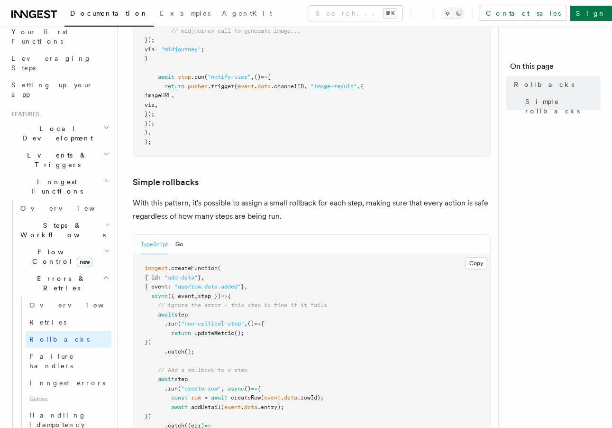
scroll to position [379, 0]
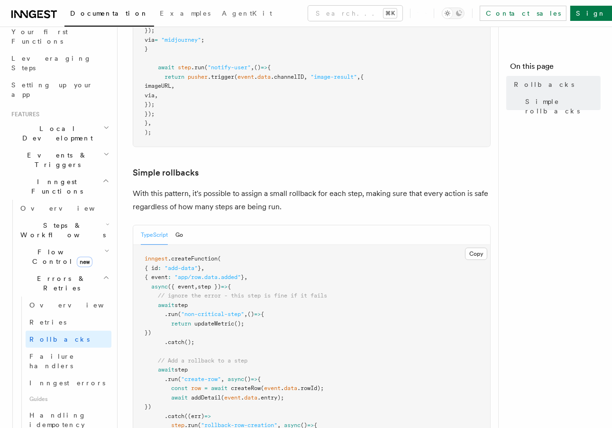
click at [207, 202] on p "With this pattern, it's possible to assign a small rollback for each step, maki…" at bounding box center [312, 200] width 358 height 27
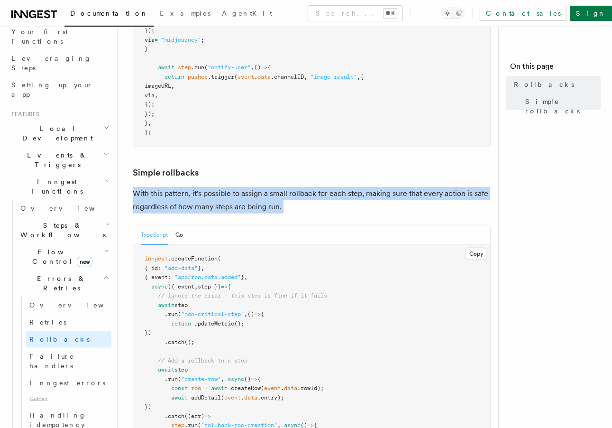
click at [207, 202] on p "With this pattern, it's possible to assign a small rollback for each step, maki…" at bounding box center [312, 200] width 358 height 27
click at [212, 199] on p "With this pattern, it's possible to assign a small rollback for each step, maki…" at bounding box center [312, 200] width 358 height 27
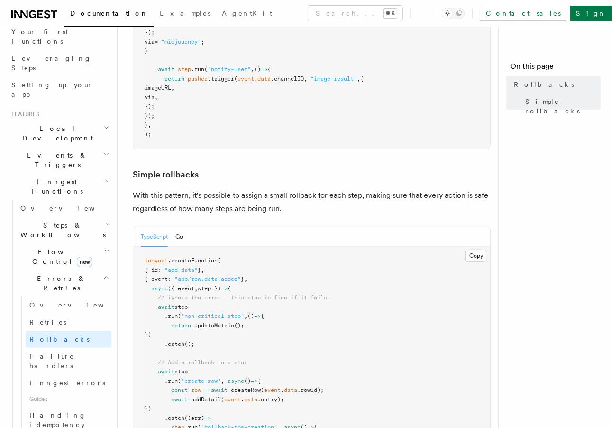
scroll to position [625, 0]
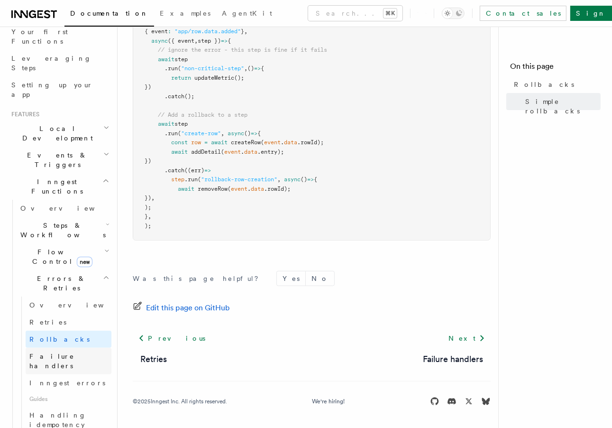
click at [76, 348] on link "Failure handlers" at bounding box center [69, 361] width 86 height 27
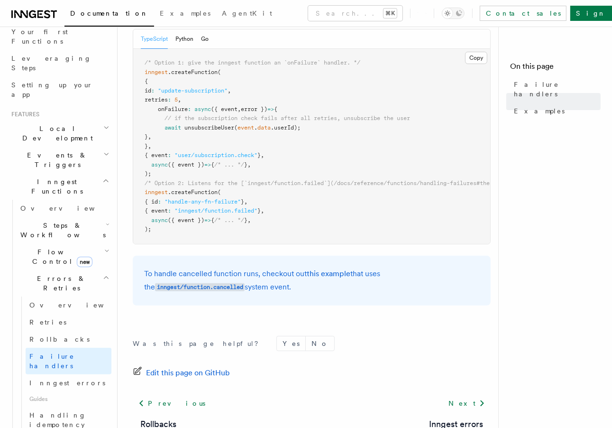
scroll to position [188, 0]
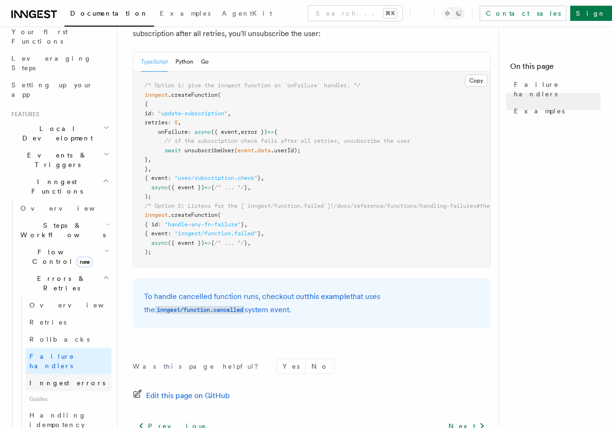
click at [72, 374] on link "Inngest errors" at bounding box center [69, 382] width 86 height 17
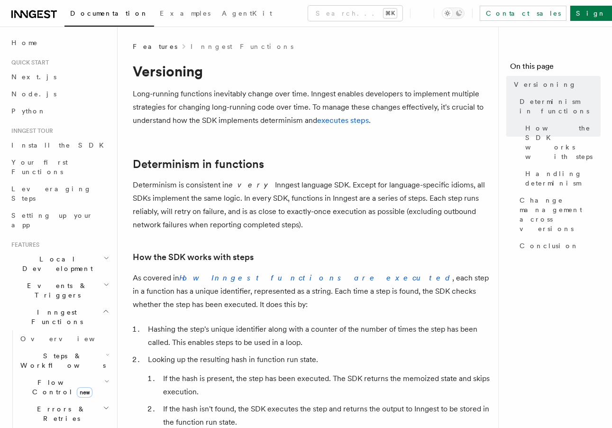
scroll to position [9, 0]
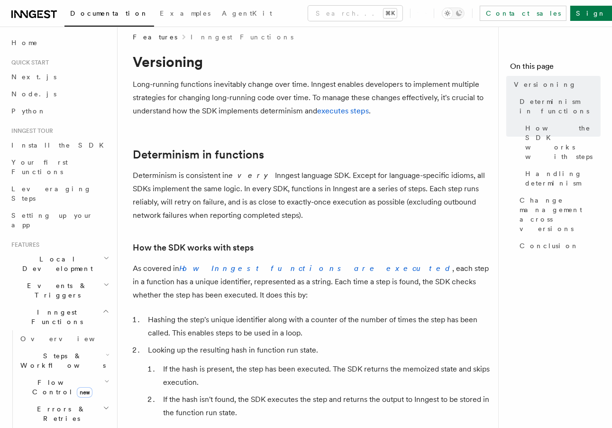
click at [233, 180] on p "Determinism is consistent in every Inngest language SDK. Except for language-sp…" at bounding box center [312, 195] width 358 height 53
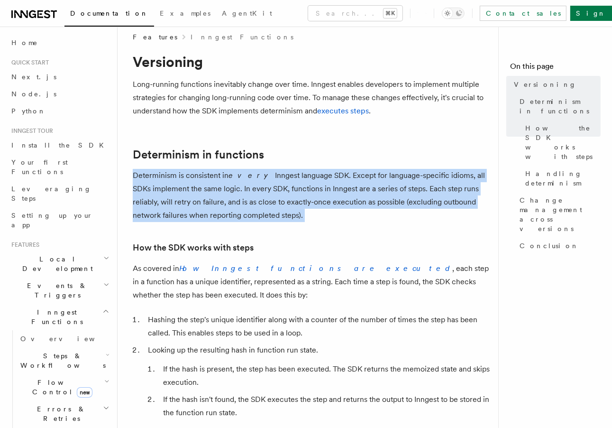
click at [233, 180] on p "Determinism is consistent in every Inngest language SDK. Except for language-sp…" at bounding box center [312, 195] width 358 height 53
click at [241, 184] on p "Determinism is consistent in every Inngest language SDK. Except for language-sp…" at bounding box center [312, 195] width 358 height 53
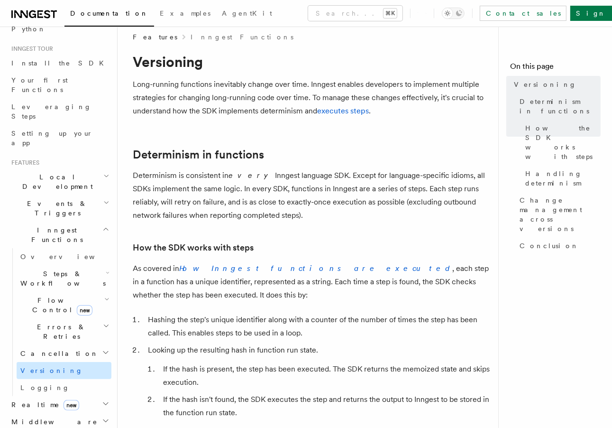
scroll to position [121, 0]
